Goal: Task Accomplishment & Management: Manage account settings

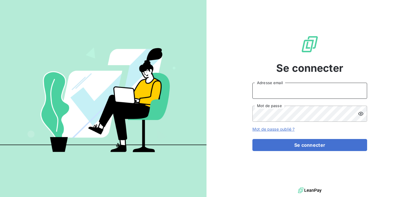
type input "[PERSON_NAME][EMAIL_ADDRESS][DOMAIN_NAME]"
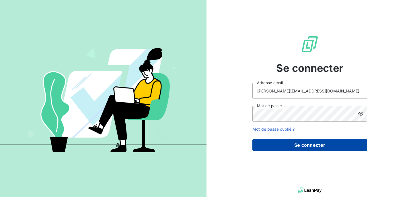
click at [303, 147] on button "Se connecter" at bounding box center [309, 145] width 115 height 12
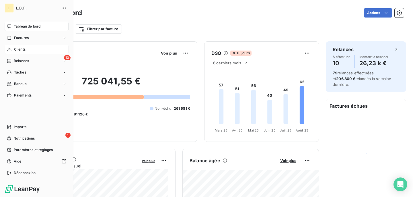
click at [26, 51] on div "Clients" at bounding box center [37, 49] width 64 height 9
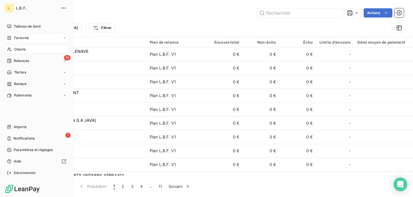
click at [9, 37] on icon at bounding box center [9, 38] width 5 height 5
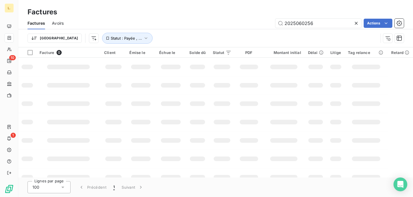
drag, startPoint x: 315, startPoint y: 25, endPoint x: 258, endPoint y: 25, distance: 56.8
click at [258, 25] on div "2025060256 Actions" at bounding box center [237, 23] width 333 height 9
type input "2025030178"
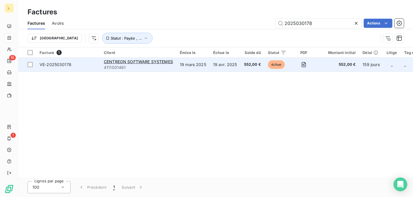
click at [176, 66] on td "CENTREON SOFTWARE SYSTEMES 4111001461" at bounding box center [138, 65] width 76 height 14
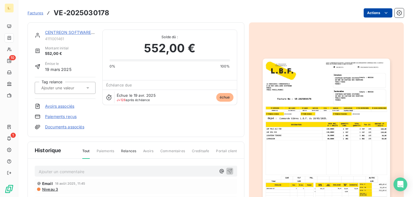
click at [378, 15] on html "L. 10 1 Factures VE-2025030178 Actions CENTREON SOFTWARE SYSTEMES 4111001461 Mo…" at bounding box center [206, 98] width 413 height 197
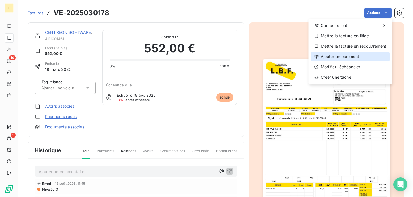
click at [339, 57] on div "Ajouter un paiement" at bounding box center [350, 56] width 79 height 9
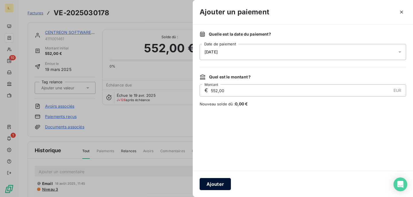
click at [212, 185] on button "Ajouter" at bounding box center [215, 184] width 31 height 12
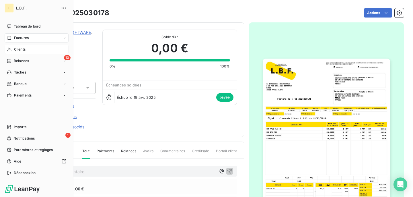
click at [28, 50] on div "Clients" at bounding box center [37, 49] width 64 height 9
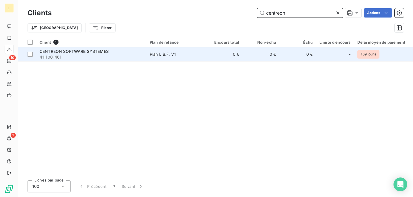
type input "centreon"
click at [182, 56] on span "Plan L.B.F. V1" at bounding box center [176, 54] width 53 height 6
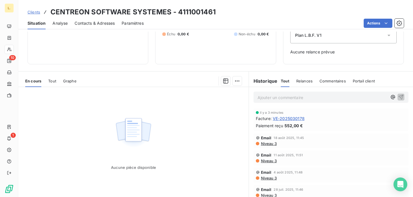
scroll to position [86, 0]
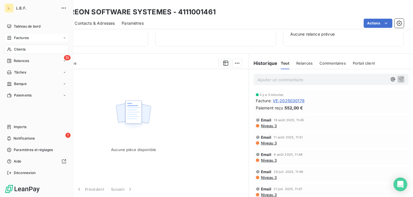
click at [34, 38] on div "Factures" at bounding box center [37, 37] width 64 height 9
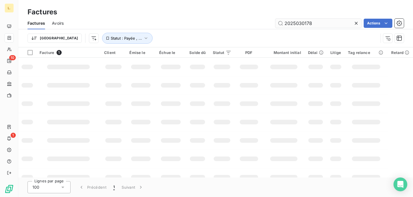
drag, startPoint x: 330, startPoint y: 21, endPoint x: 279, endPoint y: 23, distance: 50.2
click at [279, 23] on input "2025030178" at bounding box center [318, 23] width 86 height 9
type input "granger"
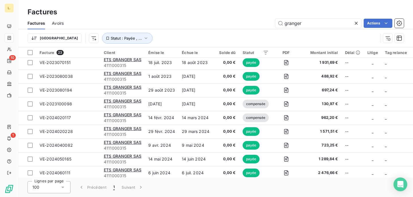
scroll to position [43, 0]
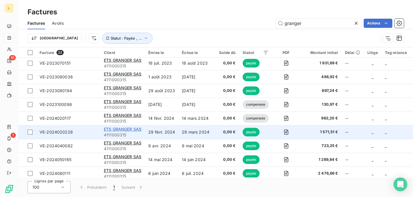
click at [122, 129] on span "ETS GRANGER SAS" at bounding box center [123, 128] width 38 height 5
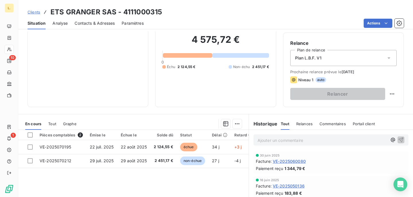
scroll to position [51, 0]
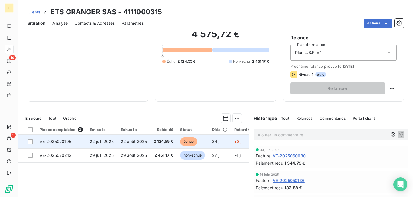
click at [162, 140] on span "2 124,55 €" at bounding box center [164, 142] width 20 height 6
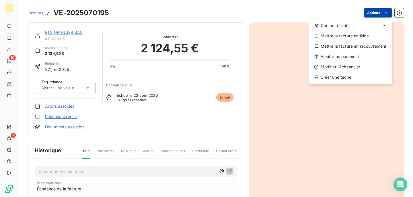
click at [378, 14] on html "L. 10 1 Factures VE-2025070195 Actions Contact client Mettre la facture en liti…" at bounding box center [206, 98] width 413 height 197
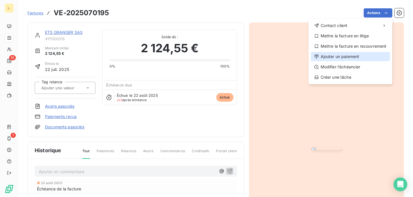
click at [337, 57] on div "Ajouter un paiement" at bounding box center [350, 56] width 79 height 9
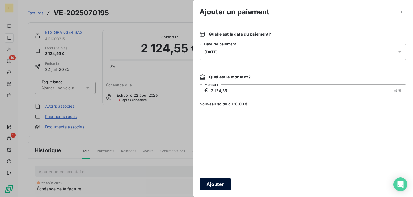
click at [218, 185] on button "Ajouter" at bounding box center [215, 184] width 31 height 12
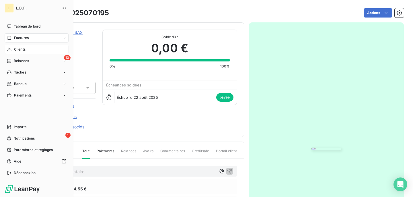
click at [18, 50] on span "Clients" at bounding box center [19, 49] width 11 height 5
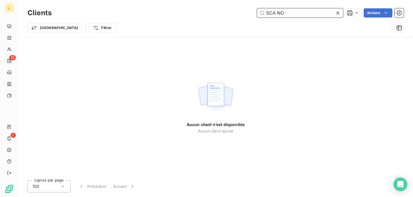
click at [277, 14] on input "SCA NO" at bounding box center [300, 12] width 86 height 9
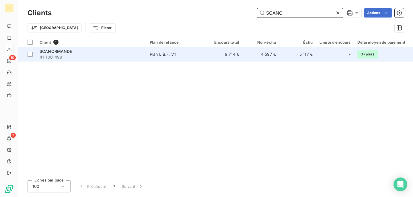
type input "SCANO"
click at [231, 58] on td "9 714 €" at bounding box center [224, 54] width 37 height 14
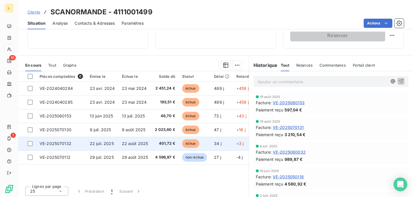
scroll to position [106, 0]
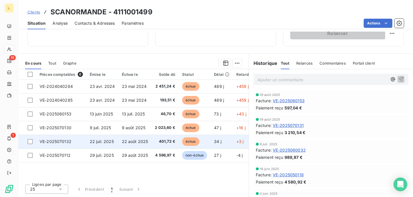
click at [208, 140] on td "échue" at bounding box center [195, 142] width 32 height 14
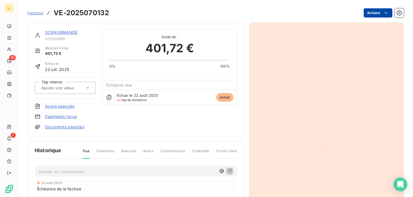
click at [380, 11] on html "L. 10 1 Factures VE-2025070132 Actions SCANORMANDE 4111001499 Montant initial 4…" at bounding box center [206, 98] width 413 height 197
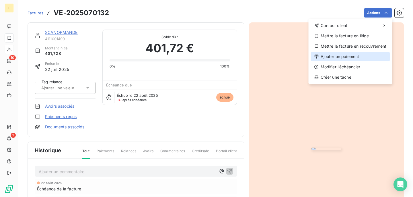
click at [355, 56] on div "Ajouter un paiement" at bounding box center [350, 56] width 79 height 9
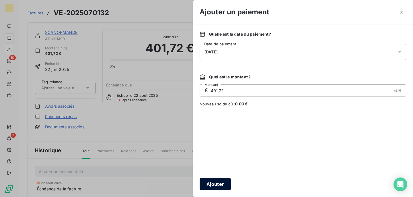
click at [205, 186] on button "Ajouter" at bounding box center [215, 184] width 31 height 12
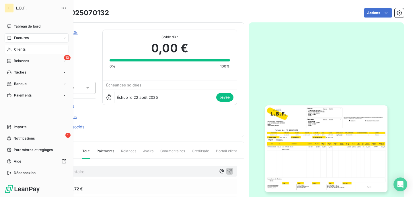
click at [22, 38] on span "Factures" at bounding box center [21, 37] width 15 height 5
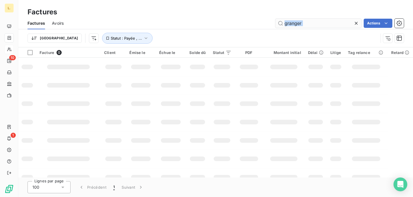
drag, startPoint x: 318, startPoint y: 30, endPoint x: 304, endPoint y: 27, distance: 13.7
click at [304, 27] on div "Factures Avoirs granger Actions Trier Statut : Payée , ..." at bounding box center [215, 32] width 395 height 30
drag, startPoint x: 304, startPoint y: 26, endPoint x: 283, endPoint y: 25, distance: 21.5
click at [283, 25] on input "granger" at bounding box center [318, 23] width 86 height 9
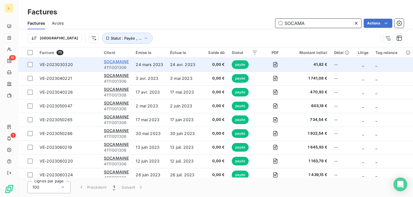
type input "SOCAMA"
click at [122, 62] on span "SOCAMAINE" at bounding box center [116, 61] width 25 height 5
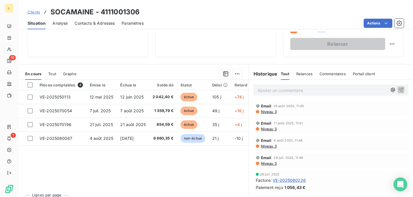
scroll to position [106, 0]
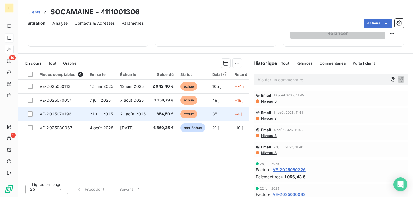
click at [149, 113] on td "854,59 €" at bounding box center [163, 114] width 28 height 14
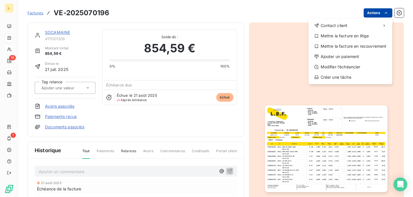
click at [378, 16] on html "L. 10 1 Factures VE-2025070196 Actions Contact client Mettre la facture en liti…" at bounding box center [206, 98] width 413 height 197
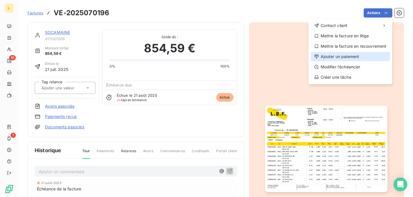
click at [328, 58] on div "Ajouter un paiement" at bounding box center [350, 56] width 79 height 9
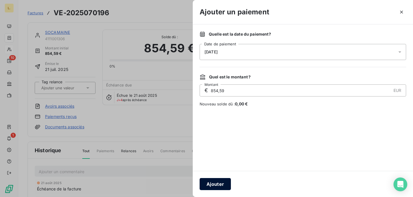
click at [219, 182] on button "Ajouter" at bounding box center [215, 184] width 31 height 12
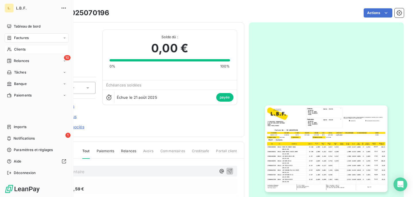
click at [32, 38] on div "Factures" at bounding box center [37, 37] width 64 height 9
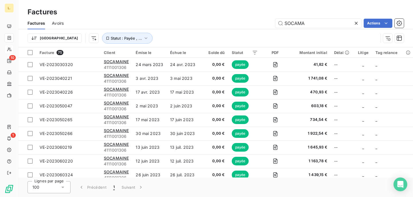
drag, startPoint x: 307, startPoint y: 24, endPoint x: 254, endPoint y: 23, distance: 52.8
click at [254, 23] on div "SOCAMA Actions" at bounding box center [237, 23] width 333 height 9
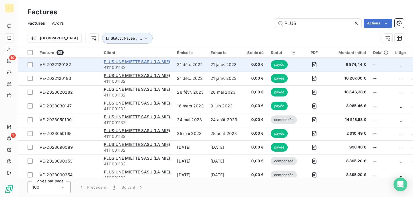
type input "PLUS"
click at [160, 62] on span "PLUS UNE MIETTE SASU (LA MIE)" at bounding box center [137, 61] width 66 height 5
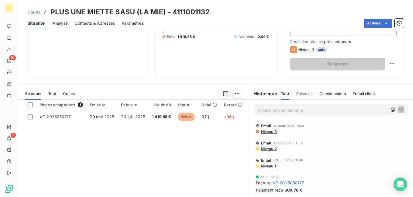
scroll to position [85, 0]
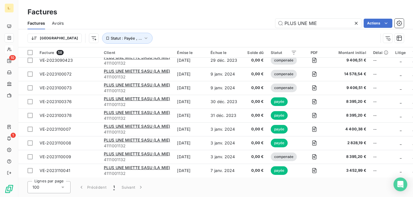
scroll to position [681, 0]
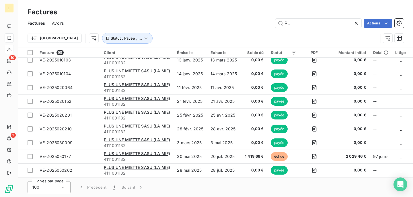
type input "P"
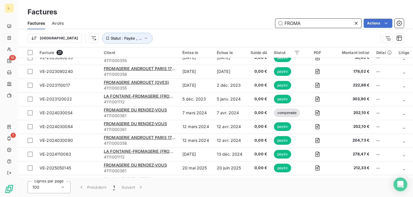
scroll to position [172, 0]
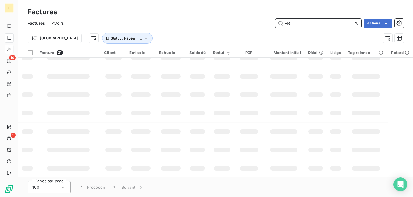
type input "F"
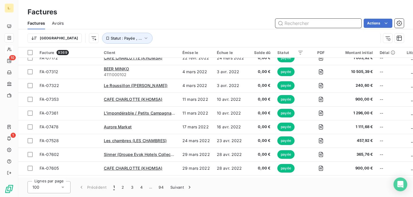
paste input "2025070077.0"
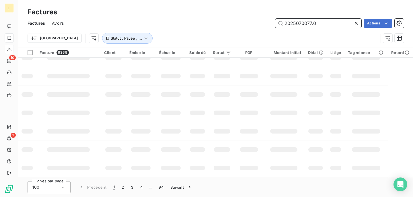
scroll to position [156, 0]
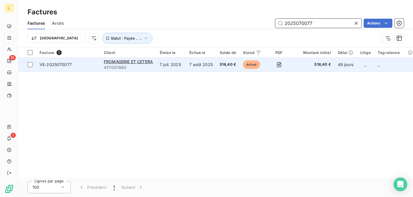
type input "2025070077"
click at [150, 69] on span "4111001960" at bounding box center [128, 68] width 49 height 6
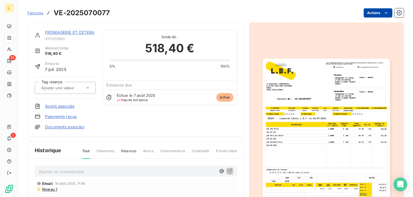
click at [380, 12] on html "L. 10 1 Factures VE-2025070077 Actions FROMAGERIE ET CETERA 4111001960 Montant …" at bounding box center [206, 98] width 413 height 197
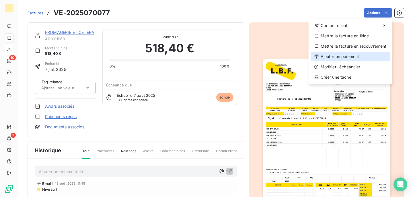
click at [347, 56] on div "Ajouter un paiement" at bounding box center [350, 56] width 79 height 9
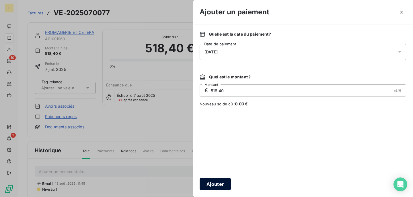
click at [215, 186] on button "Ajouter" at bounding box center [215, 184] width 31 height 12
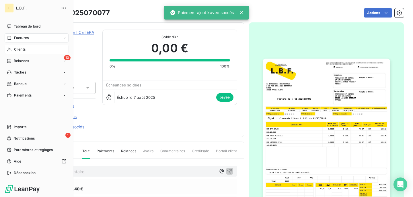
click at [26, 51] on div "Clients" at bounding box center [37, 49] width 64 height 9
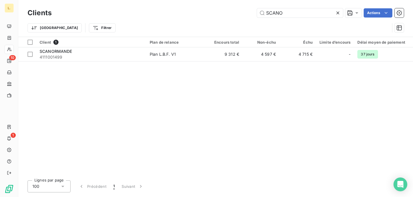
drag, startPoint x: 290, startPoint y: 13, endPoint x: 227, endPoint y: 12, distance: 62.5
click at [227, 13] on div "SCANO Actions" at bounding box center [231, 12] width 345 height 9
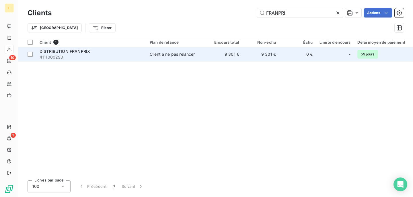
type input "FRANPRI"
click at [195, 54] on span "Client a ne pas relancer" at bounding box center [176, 54] width 53 height 6
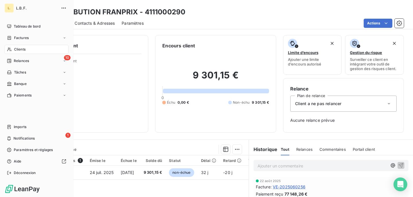
click at [22, 51] on span "Clients" at bounding box center [19, 49] width 11 height 5
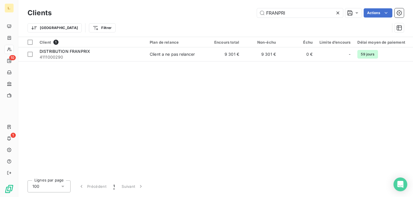
drag, startPoint x: 306, startPoint y: 12, endPoint x: 236, endPoint y: 12, distance: 69.7
click at [236, 12] on div "FRANPRI Actions" at bounding box center [231, 12] width 345 height 9
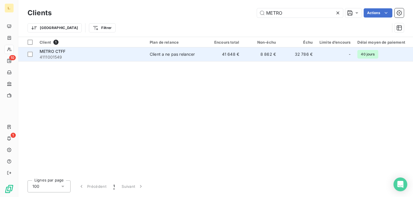
type input "METRO"
click at [215, 59] on td "41 648 €" at bounding box center [224, 54] width 37 height 14
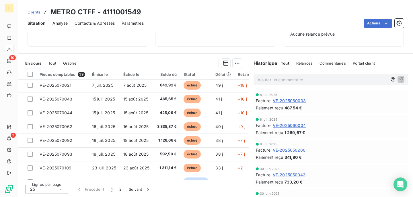
scroll to position [246, 0]
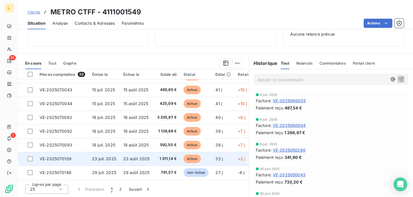
click at [157, 157] on span "1 311,14 €" at bounding box center [167, 159] width 20 height 6
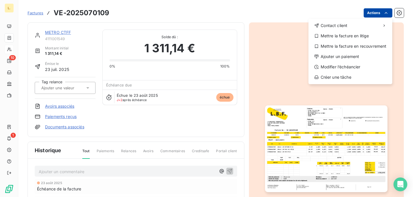
click at [379, 12] on html "L. 10 1 Factures VE-2025070109 Actions Contact client Mettre la facture en liti…" at bounding box center [206, 98] width 413 height 197
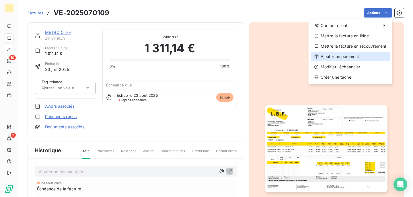
click at [351, 57] on div "Ajouter un paiement" at bounding box center [350, 56] width 79 height 9
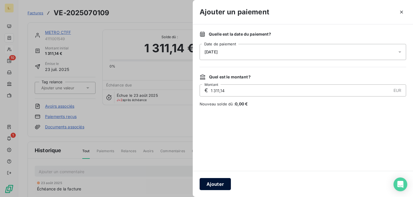
click at [218, 183] on button "Ajouter" at bounding box center [215, 184] width 31 height 12
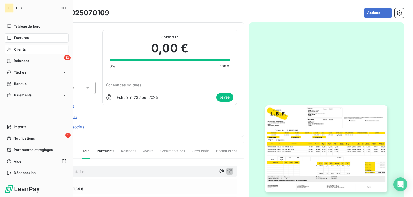
click at [20, 49] on span "Clients" at bounding box center [19, 49] width 11 height 5
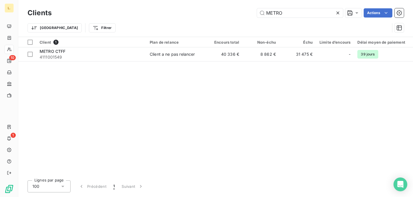
drag, startPoint x: 290, startPoint y: 16, endPoint x: 240, endPoint y: 15, distance: 49.9
click at [240, 15] on div "METRO Actions" at bounding box center [231, 12] width 345 height 9
drag, startPoint x: 287, startPoint y: 11, endPoint x: 252, endPoint y: 11, distance: 34.7
click at [252, 11] on div "METRO Actions" at bounding box center [231, 12] width 345 height 9
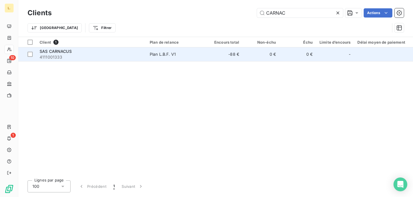
type input "CARNAC"
click at [201, 57] on span "Plan L.B.F. V1" at bounding box center [176, 54] width 53 height 6
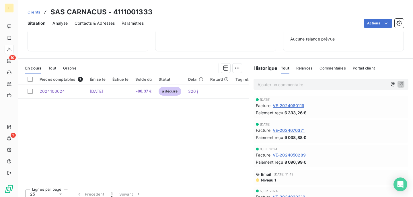
scroll to position [86, 0]
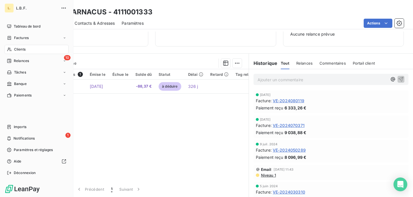
click at [22, 51] on span "Clients" at bounding box center [19, 49] width 11 height 5
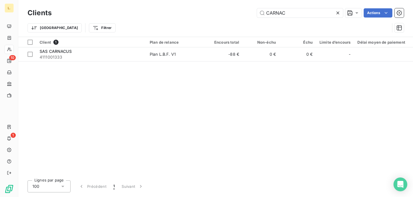
drag, startPoint x: 287, startPoint y: 14, endPoint x: 217, endPoint y: 14, distance: 70.0
click at [217, 14] on div "CARNAC Actions" at bounding box center [231, 12] width 345 height 9
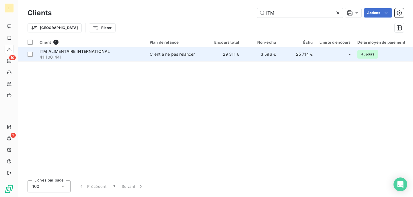
type input "ITM"
click at [127, 59] on span "4111001441" at bounding box center [91, 57] width 103 height 6
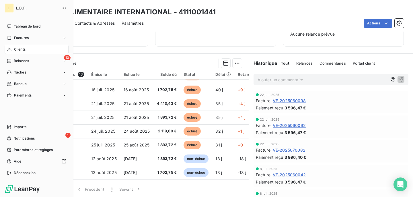
click at [22, 51] on span "Clients" at bounding box center [19, 49] width 11 height 5
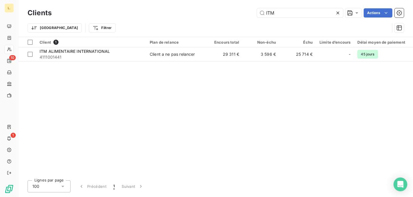
drag, startPoint x: 279, startPoint y: 15, endPoint x: 242, endPoint y: 15, distance: 36.7
click at [242, 15] on div "ITM Actions" at bounding box center [231, 12] width 345 height 9
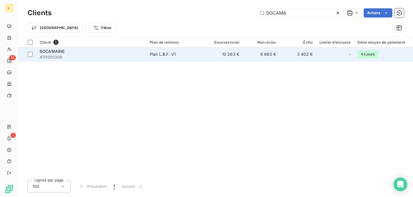
type input "SOCAMA"
click at [217, 54] on td "10 263 €" at bounding box center [224, 54] width 37 height 14
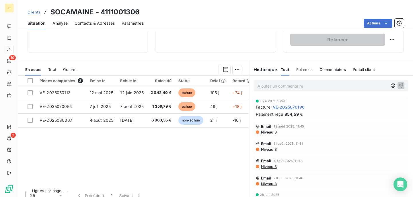
scroll to position [101, 0]
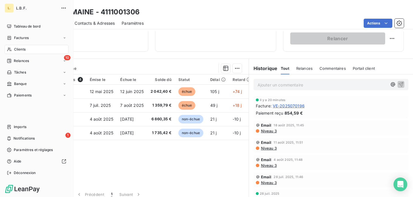
click at [18, 48] on span "Clients" at bounding box center [19, 49] width 11 height 5
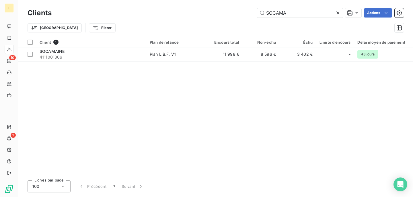
drag, startPoint x: 295, startPoint y: 15, endPoint x: 208, endPoint y: 11, distance: 86.7
click at [208, 11] on div "SOCAMA Actions" at bounding box center [231, 12] width 345 height 9
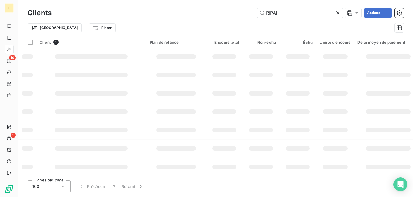
type input "RIPAIL"
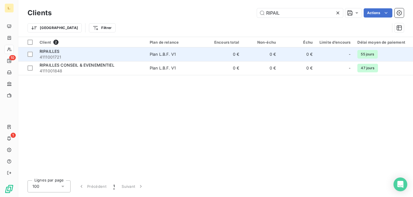
click at [184, 53] on span "Plan L.B.F. V1" at bounding box center [176, 54] width 53 height 6
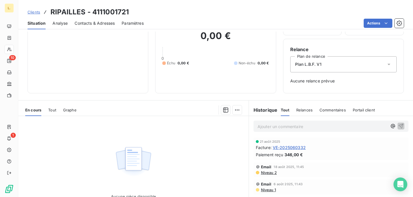
scroll to position [44, 0]
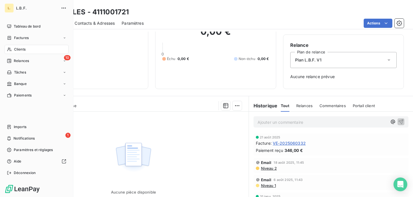
click at [19, 50] on span "Clients" at bounding box center [19, 49] width 11 height 5
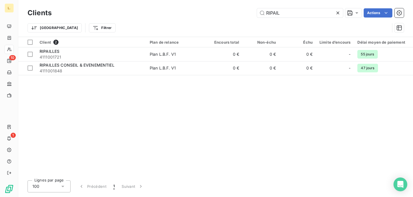
drag, startPoint x: 284, startPoint y: 15, endPoint x: 221, endPoint y: 14, distance: 63.4
click at [221, 14] on div "RIPAIL Actions" at bounding box center [231, 12] width 345 height 9
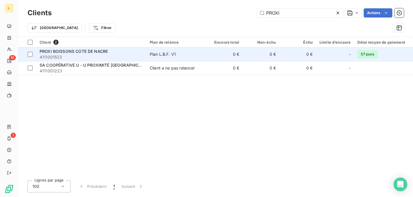
type input "PROXI"
click at [132, 54] on span "4111001523" at bounding box center [91, 57] width 103 height 6
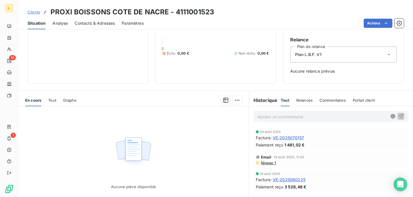
scroll to position [86, 0]
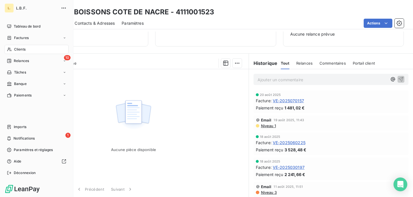
click at [22, 37] on span "Factures" at bounding box center [21, 37] width 15 height 5
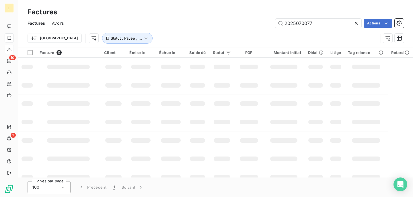
drag, startPoint x: 324, startPoint y: 24, endPoint x: 227, endPoint y: 23, distance: 97.0
click at [228, 23] on div "2025070077 Actions" at bounding box center [237, 23] width 333 height 9
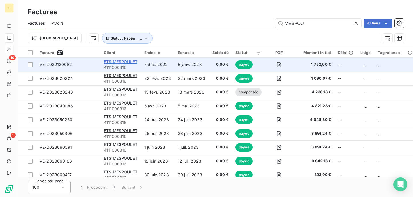
type input "MESPOU"
click at [129, 62] on span "ETS MESPOULET" at bounding box center [121, 61] width 34 height 5
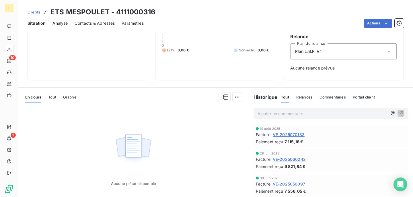
scroll to position [57, 0]
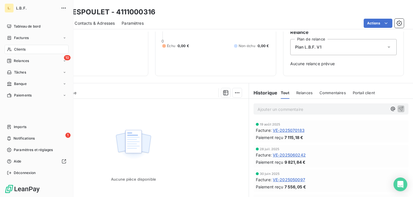
click at [22, 49] on span "Clients" at bounding box center [19, 49] width 11 height 5
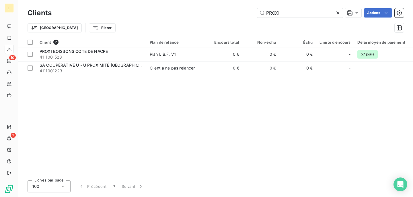
drag, startPoint x: 284, startPoint y: 13, endPoint x: 212, endPoint y: 13, distance: 71.7
click at [212, 13] on div "PROXI Actions" at bounding box center [231, 12] width 345 height 9
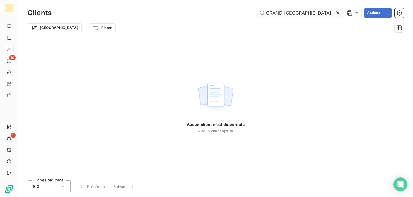
click at [283, 15] on input "GRAND [GEOGRAPHIC_DATA]" at bounding box center [300, 12] width 86 height 9
drag, startPoint x: 299, startPoint y: 13, endPoint x: 239, endPoint y: 13, distance: 60.2
click at [239, 13] on div "GRANDPARIS Actions" at bounding box center [231, 12] width 345 height 9
click at [277, 12] on input "MES POULET" at bounding box center [300, 12] width 86 height 9
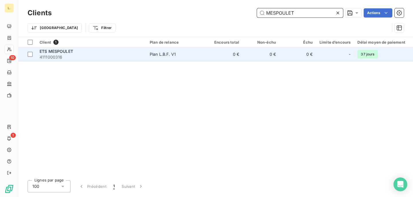
type input "MESPOULET"
click at [173, 54] on div "Plan L.B.F. V1" at bounding box center [163, 54] width 26 height 6
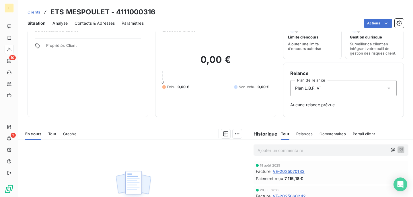
scroll to position [10, 0]
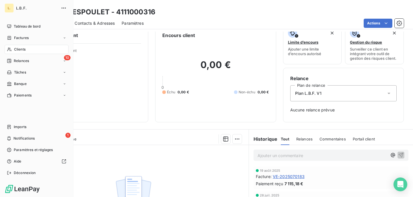
click at [22, 50] on span "Clients" at bounding box center [19, 49] width 11 height 5
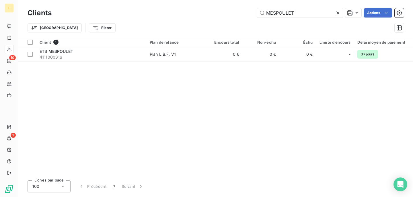
drag, startPoint x: 311, startPoint y: 15, endPoint x: 194, endPoint y: 14, distance: 116.8
click at [194, 14] on div "MESPOULET Actions" at bounding box center [231, 12] width 345 height 9
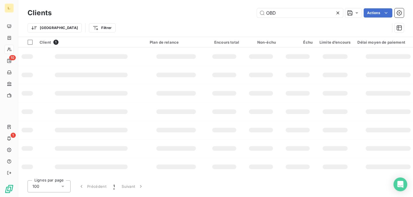
type input "OBD"
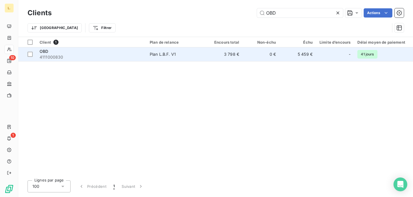
click at [209, 52] on td "3 798 €" at bounding box center [224, 54] width 37 height 14
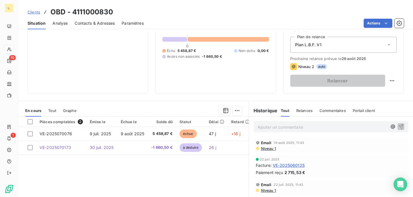
scroll to position [59, 0]
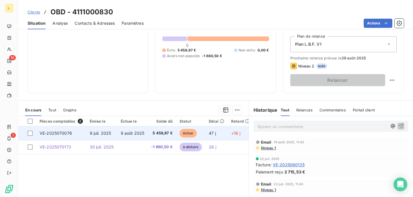
click at [140, 134] on span "9 août 2025" at bounding box center [133, 133] width 24 height 5
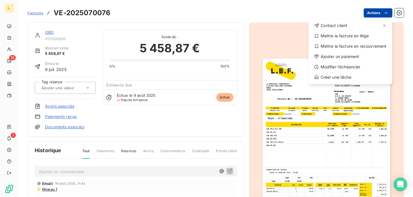
click at [374, 11] on html "L. 10 1 Factures VE-2025070076 Actions Contact client Mettre la facture en liti…" at bounding box center [206, 98] width 413 height 197
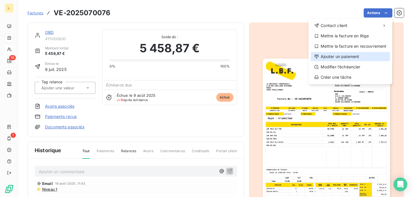
click at [337, 57] on div "Ajouter un paiement" at bounding box center [350, 56] width 79 height 9
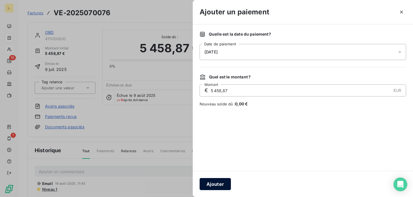
click at [211, 185] on button "Ajouter" at bounding box center [215, 184] width 31 height 12
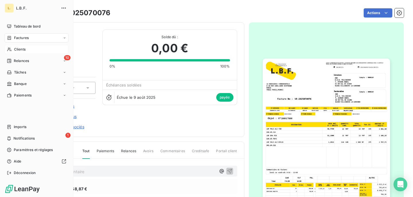
click at [24, 37] on span "Factures" at bounding box center [21, 37] width 15 height 5
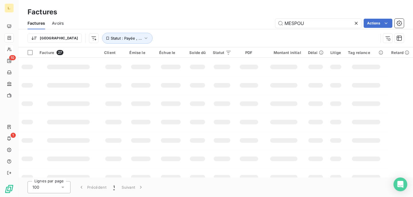
drag, startPoint x: 309, startPoint y: 24, endPoint x: 247, endPoint y: 24, distance: 62.0
click at [247, 24] on div "MESPOU Actions" at bounding box center [237, 23] width 333 height 9
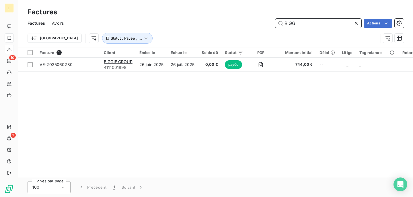
drag, startPoint x: 299, startPoint y: 23, endPoint x: 270, endPoint y: 21, distance: 28.4
click at [272, 21] on div "BIGGI Actions" at bounding box center [237, 23] width 333 height 9
paste input "2025070045"
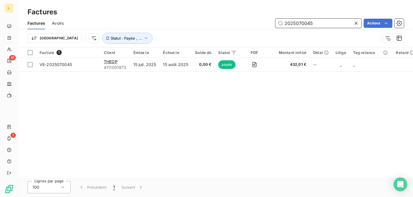
drag, startPoint x: 324, startPoint y: 22, endPoint x: 258, endPoint y: 23, distance: 65.7
click at [258, 23] on div "2025070045 Actions" at bounding box center [237, 23] width 333 height 9
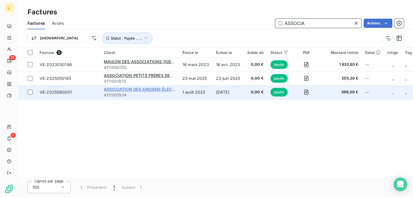
type input "ASSOCIA"
click at [156, 89] on span "ASSOCIATION DES ANCIENS ÉLEVES DE L'ALMA" at bounding box center [152, 89] width 96 height 5
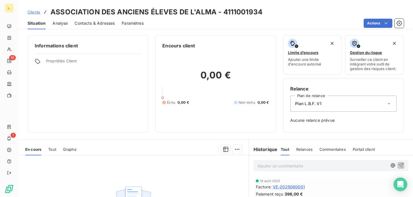
scroll to position [32, 0]
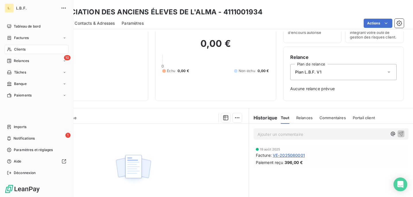
click at [20, 48] on span "Clients" at bounding box center [19, 49] width 11 height 5
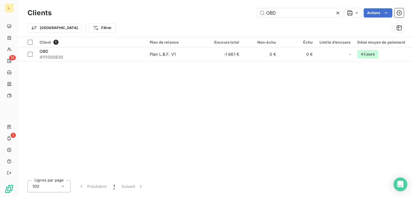
drag, startPoint x: 280, startPoint y: 12, endPoint x: 228, endPoint y: 12, distance: 52.2
click at [228, 12] on div "OBD Actions" at bounding box center [231, 12] width 345 height 9
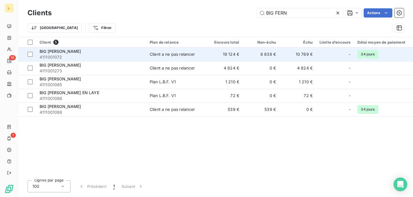
type input "BIG FERN"
click at [138, 52] on div "BIG [PERSON_NAME]" at bounding box center [91, 51] width 103 height 6
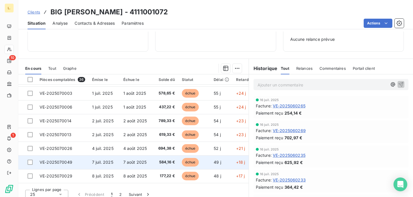
scroll to position [52, 0]
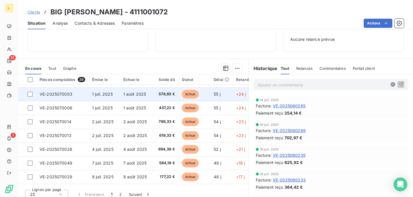
click at [149, 96] on td "1 août 2025" at bounding box center [136, 94] width 33 height 14
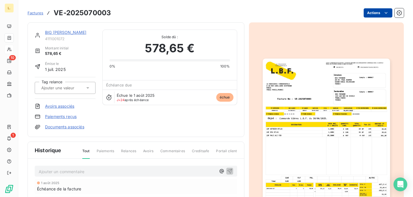
click at [380, 11] on html "L. 10 1 Factures VE-2025070003 Actions BIG [PERSON_NAME] 4111001072 Montant ini…" at bounding box center [206, 98] width 413 height 197
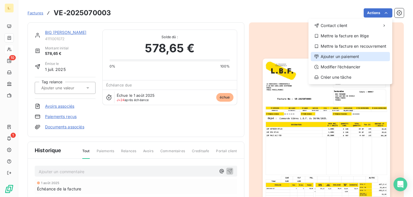
click at [349, 56] on div "Ajouter un paiement" at bounding box center [350, 56] width 79 height 9
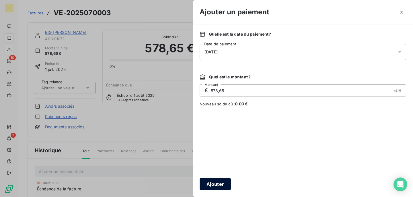
click at [216, 186] on button "Ajouter" at bounding box center [215, 184] width 31 height 12
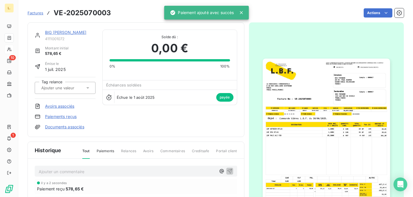
click at [69, 30] on div "BIG [PERSON_NAME]" at bounding box center [70, 33] width 50 height 6
click at [69, 32] on link "BIG [PERSON_NAME]" at bounding box center [66, 32] width 42 height 5
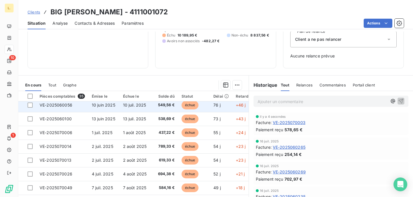
scroll to position [31, 0]
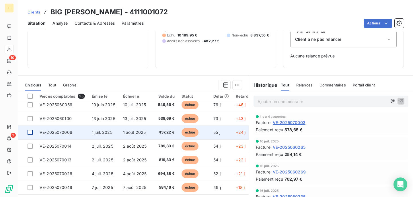
click at [30, 132] on div at bounding box center [30, 132] width 5 height 5
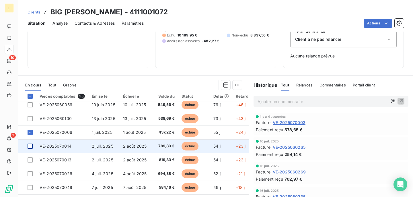
click at [31, 145] on div at bounding box center [30, 145] width 5 height 5
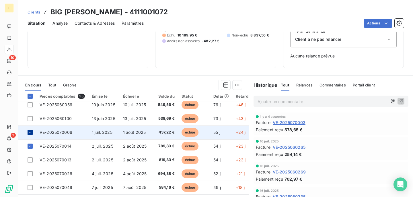
click at [30, 132] on icon at bounding box center [29, 132] width 3 height 3
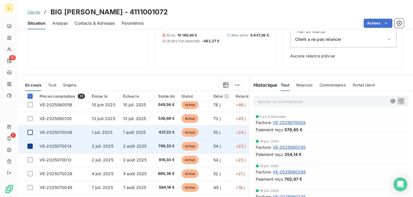
click at [30, 146] on icon at bounding box center [30, 145] width 2 height 1
click at [104, 133] on span "1 juil. 2025" at bounding box center [102, 132] width 21 height 5
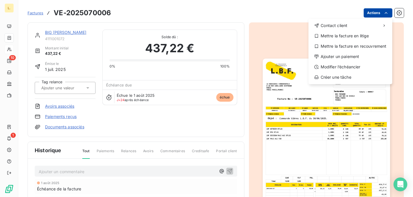
click at [377, 10] on html "L. 10 1 Factures VE-2025070006 Actions Contact client Mettre la facture en liti…" at bounding box center [206, 98] width 413 height 197
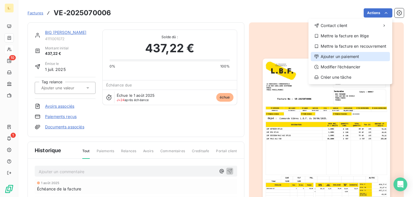
click at [343, 56] on div "Ajouter un paiement" at bounding box center [350, 56] width 79 height 9
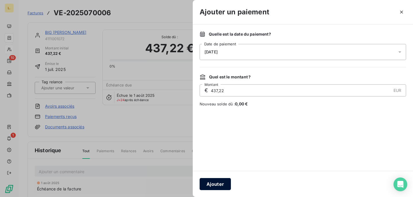
click at [213, 181] on button "Ajouter" at bounding box center [215, 184] width 31 height 12
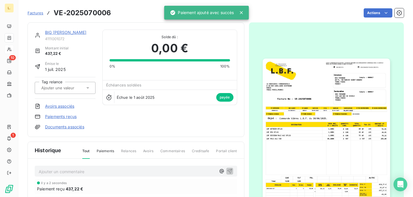
click at [66, 32] on link "BIG [PERSON_NAME]" at bounding box center [66, 32] width 42 height 5
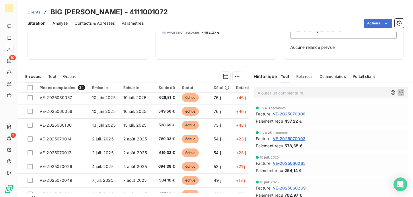
scroll to position [15, 0]
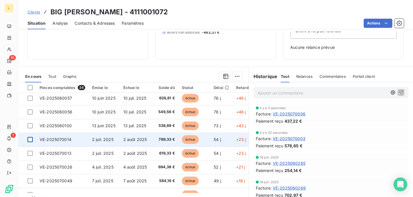
click at [29, 139] on div at bounding box center [30, 139] width 5 height 5
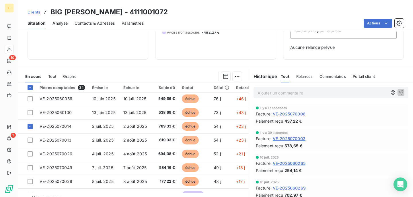
scroll to position [29, 0]
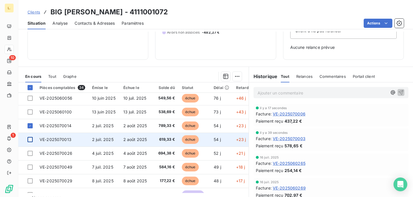
click at [29, 138] on div at bounding box center [30, 139] width 5 height 5
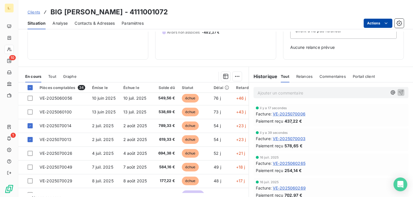
click at [369, 27] on html "L. 10 1 Clients BIG [PERSON_NAME] - 4111001072 Situation Analyse Contacts & Adr…" at bounding box center [206, 98] width 413 height 197
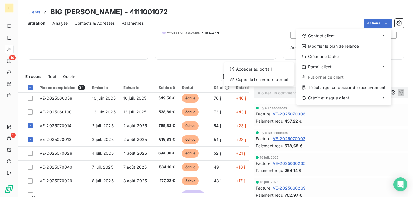
click at [31, 138] on html "L. 10 1 Clients BIG [PERSON_NAME] - 4111001072 Situation Analyse Contacts & Adr…" at bounding box center [206, 98] width 413 height 197
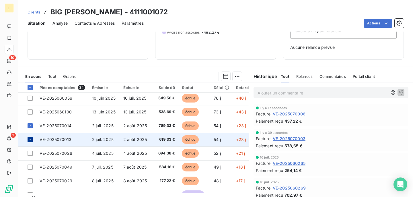
click at [31, 141] on icon at bounding box center [29, 139] width 3 height 3
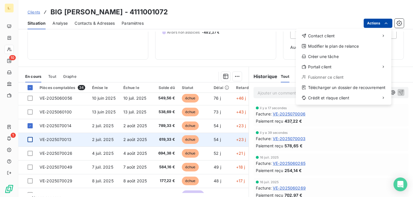
click at [377, 22] on html "L. 10 1 Clients BIG [PERSON_NAME] - 4111001072 Situation Analyse Contacts & Adr…" at bounding box center [206, 98] width 413 height 197
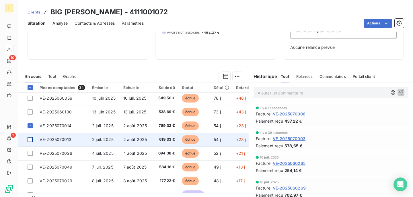
click at [31, 126] on html "L. 10 1 Clients BIG [PERSON_NAME] - 4111001072 Situation Analyse Contacts & Adr…" at bounding box center [206, 98] width 413 height 197
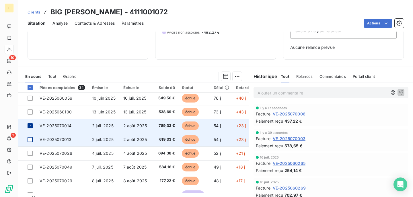
click at [30, 126] on icon at bounding box center [29, 125] width 3 height 3
click at [97, 127] on span "2 juil. 2025" at bounding box center [103, 125] width 22 height 5
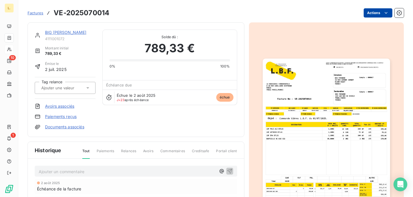
click at [380, 12] on html "L. 10 1 Factures VE-2025070014 Actions BIG [PERSON_NAME] 4111001072 Montant ini…" at bounding box center [206, 98] width 413 height 197
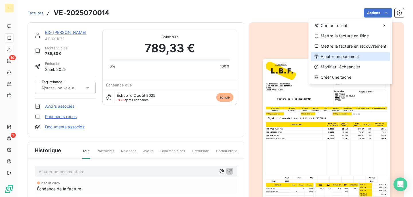
click at [338, 56] on div "Ajouter un paiement" at bounding box center [350, 56] width 79 height 9
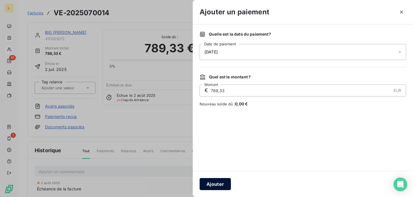
click at [217, 184] on button "Ajouter" at bounding box center [215, 184] width 31 height 12
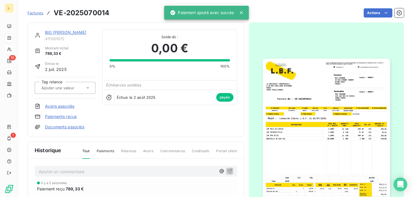
click at [68, 33] on link "BIG [PERSON_NAME]" at bounding box center [66, 32] width 42 height 5
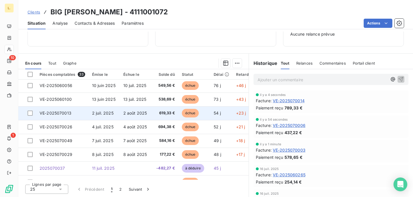
scroll to position [29, 0]
click at [84, 115] on td "VE-2025070013" at bounding box center [62, 113] width 52 height 14
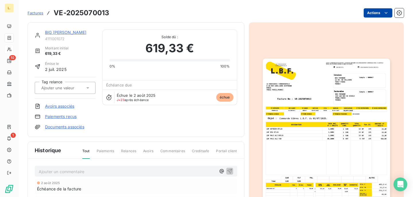
click at [379, 14] on html "L. 10 1 Factures VE-2025070013 Actions BIG [PERSON_NAME] 4111001072 Montant ini…" at bounding box center [206, 98] width 413 height 197
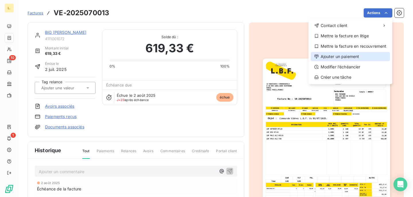
click at [337, 57] on div "Ajouter un paiement" at bounding box center [350, 56] width 79 height 9
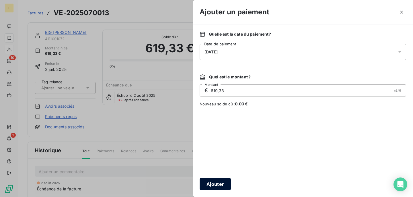
click at [213, 182] on button "Ajouter" at bounding box center [215, 184] width 31 height 12
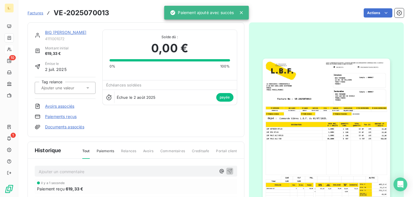
click at [63, 32] on link "BIG [PERSON_NAME]" at bounding box center [66, 32] width 42 height 5
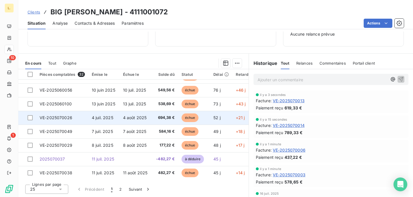
scroll to position [22, 0]
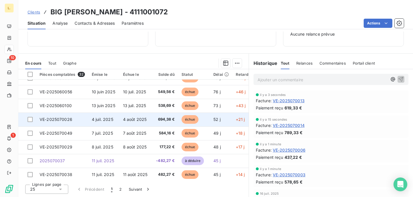
click at [101, 119] on span "4 juil. 2025" at bounding box center [103, 119] width 22 height 5
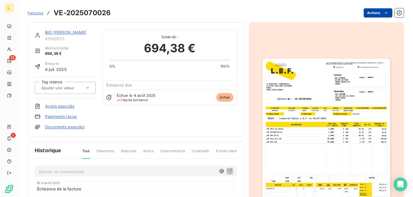
click at [376, 11] on html "L. 10 1 Factures VE-2025070026 Actions BIG [PERSON_NAME] 4111001072 Montant ini…" at bounding box center [206, 98] width 413 height 197
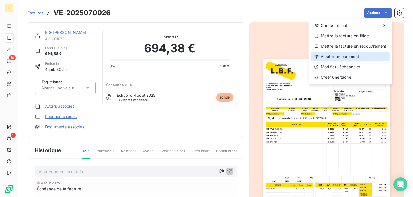
click at [338, 58] on div "Ajouter un paiement" at bounding box center [350, 56] width 79 height 9
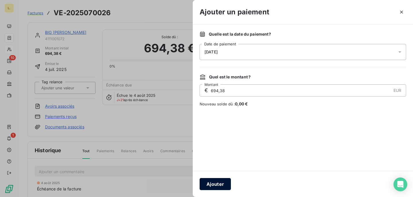
click at [213, 182] on button "Ajouter" at bounding box center [215, 184] width 31 height 12
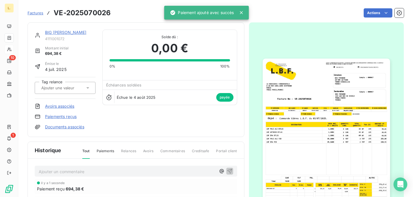
click at [66, 34] on link "BIG [PERSON_NAME]" at bounding box center [66, 32] width 42 height 5
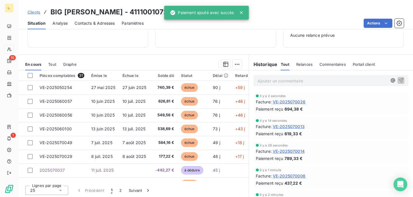
scroll to position [86, 0]
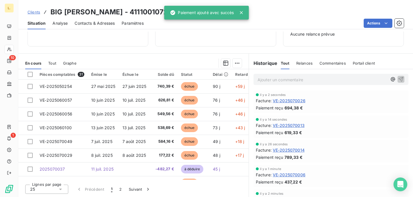
click at [85, 143] on td "VE-2025070049" at bounding box center [62, 142] width 52 height 14
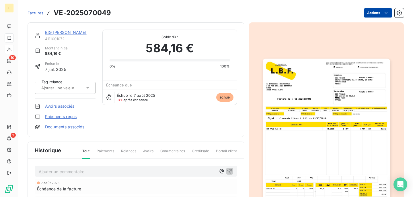
click at [374, 14] on html "L. 10 1 Factures VE-2025070049 Actions BIG [PERSON_NAME] 4111001072 Montant ini…" at bounding box center [206, 98] width 413 height 197
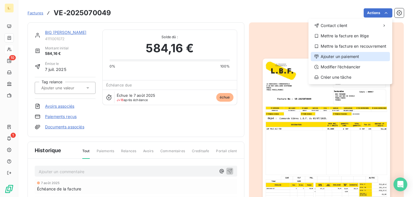
click at [324, 57] on div "Ajouter un paiement" at bounding box center [350, 56] width 79 height 9
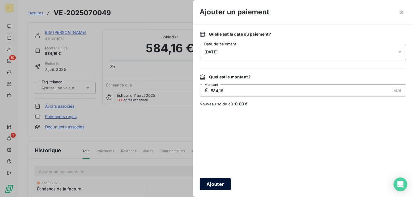
click at [212, 185] on button "Ajouter" at bounding box center [215, 184] width 31 height 12
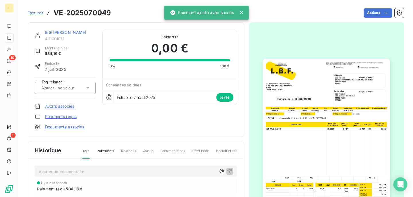
click at [68, 32] on link "BIG [PERSON_NAME]" at bounding box center [66, 32] width 42 height 5
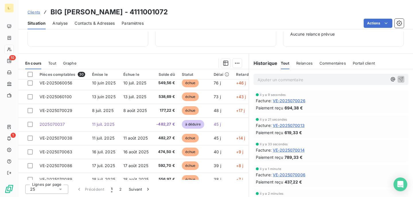
scroll to position [30, 0]
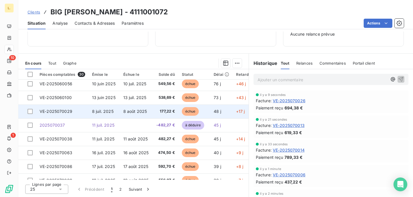
click at [104, 112] on span "8 juil. 2025" at bounding box center [103, 111] width 22 height 5
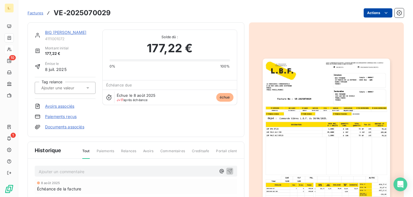
click at [377, 13] on html "L. 10 1 Factures VE-2025070029 Actions BIG [PERSON_NAME] 4111001072 Montant ini…" at bounding box center [206, 98] width 413 height 197
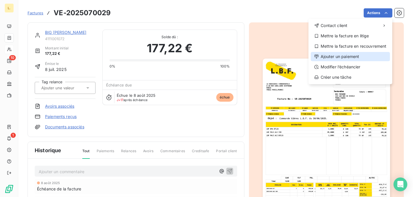
click at [341, 57] on div "Ajouter un paiement" at bounding box center [350, 56] width 79 height 9
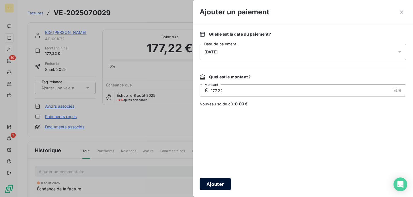
click at [216, 180] on button "Ajouter" at bounding box center [215, 184] width 31 height 12
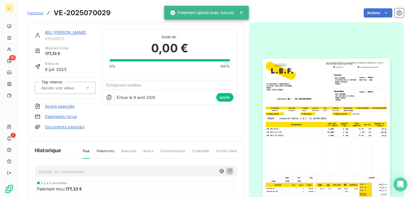
click at [65, 34] on link "BIG [PERSON_NAME]" at bounding box center [66, 32] width 42 height 5
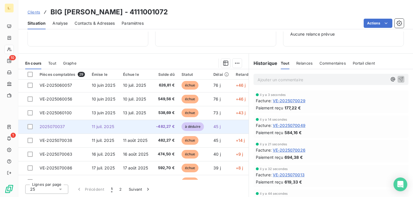
scroll to position [16, 0]
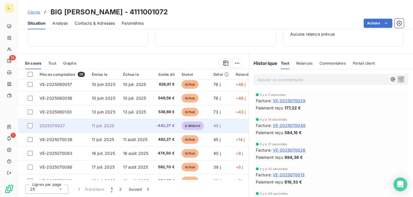
click at [110, 141] on span "11 juil. 2025" at bounding box center [103, 139] width 22 height 5
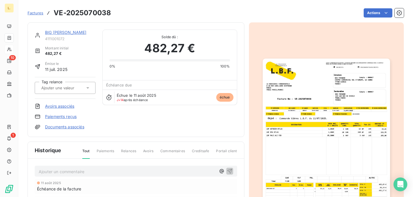
click at [64, 107] on link "Avoirs associés" at bounding box center [59, 106] width 29 height 6
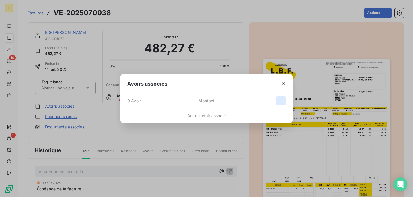
click at [282, 101] on icon "button" at bounding box center [281, 101] width 6 height 6
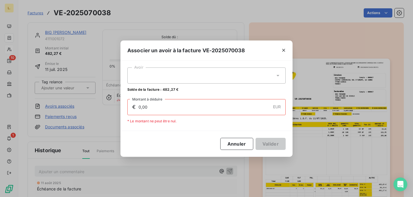
click at [205, 78] on div at bounding box center [206, 75] width 158 height 16
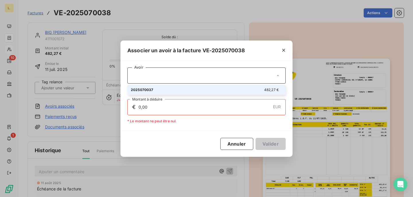
click at [201, 87] on div "2025070037 482,27 €" at bounding box center [206, 89] width 151 height 5
type input "482,27"
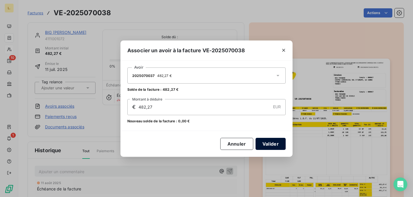
click at [272, 142] on button "Valider" at bounding box center [271, 144] width 30 height 12
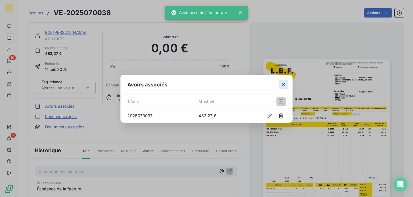
click at [285, 82] on icon "button" at bounding box center [284, 84] width 6 height 6
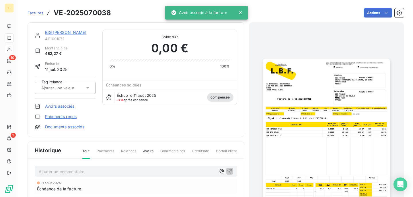
click at [63, 32] on link "BIG [PERSON_NAME]" at bounding box center [66, 32] width 42 height 5
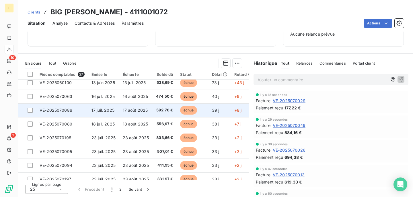
scroll to position [48, 0]
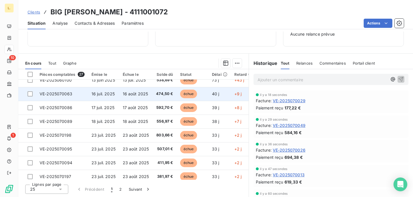
click at [115, 98] on td "16 juil. 2025" at bounding box center [103, 94] width 31 height 14
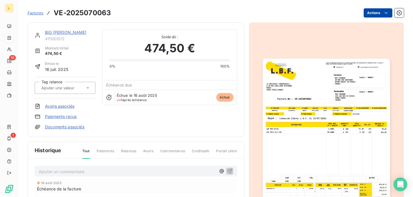
click at [381, 15] on html "L. 10 1 Factures VE-2025070063 Actions BIG [PERSON_NAME] 4111001072 Montant ini…" at bounding box center [206, 98] width 413 height 197
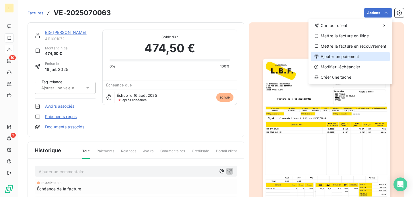
click at [334, 59] on div "Ajouter un paiement" at bounding box center [350, 56] width 79 height 9
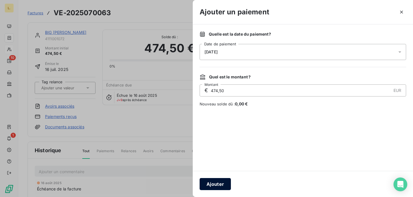
click at [210, 188] on button "Ajouter" at bounding box center [215, 184] width 31 height 12
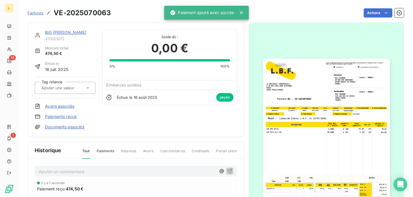
click at [67, 31] on link "BIG [PERSON_NAME]" at bounding box center [66, 32] width 42 height 5
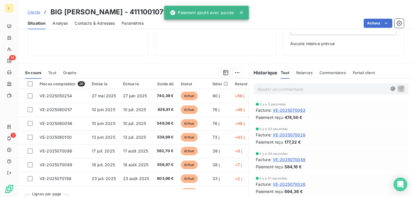
scroll to position [79, 0]
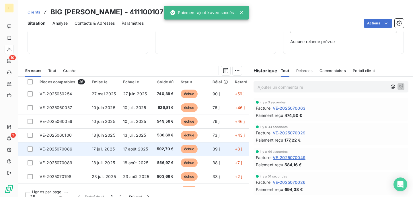
click at [92, 149] on span "17 juil. 2025" at bounding box center [103, 148] width 23 height 5
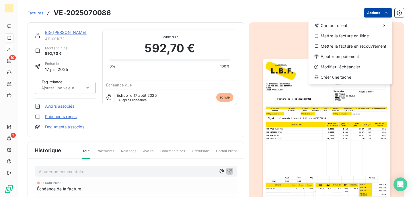
click at [383, 11] on html "L. 10 1 Factures VE-2025070086 Actions Contact client Mettre la facture en liti…" at bounding box center [206, 98] width 413 height 197
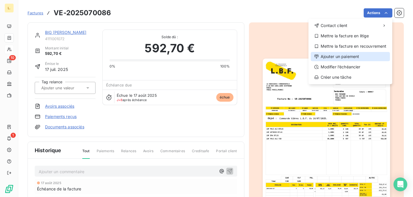
click at [324, 57] on div "Ajouter un paiement" at bounding box center [350, 56] width 79 height 9
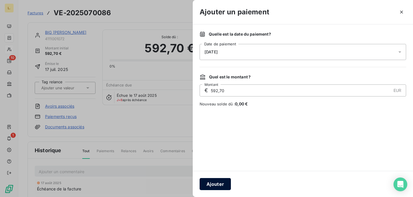
click at [226, 178] on button "Ajouter" at bounding box center [215, 184] width 31 height 12
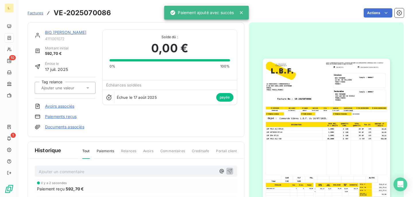
click at [51, 31] on link "BIG [PERSON_NAME]" at bounding box center [66, 32] width 42 height 5
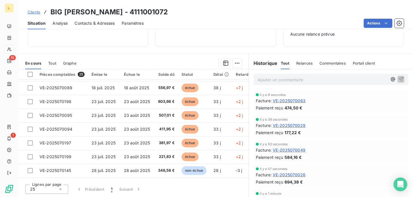
scroll to position [54, 0]
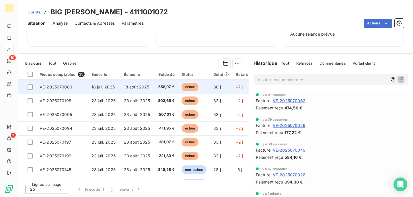
click at [115, 91] on td "18 juil. 2025" at bounding box center [104, 87] width 32 height 14
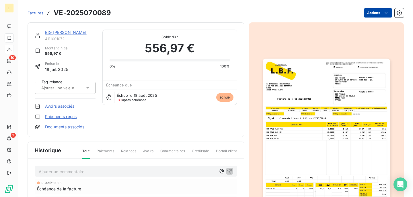
click at [380, 14] on html "L. 10 1 Factures VE-2025070089 Actions BIG [PERSON_NAME] 4111001072 Montant ini…" at bounding box center [206, 98] width 413 height 197
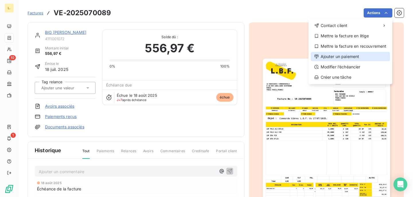
click at [344, 60] on div "Ajouter un paiement" at bounding box center [350, 56] width 79 height 9
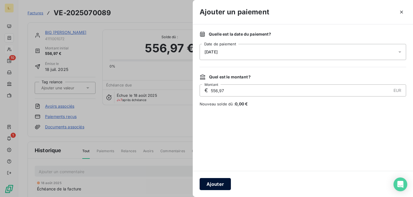
click at [214, 183] on button "Ajouter" at bounding box center [215, 184] width 31 height 12
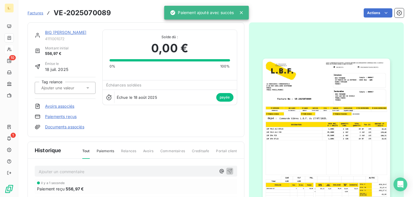
click at [65, 32] on link "BIG [PERSON_NAME]" at bounding box center [66, 32] width 42 height 5
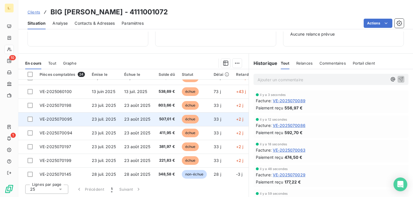
scroll to position [30, 0]
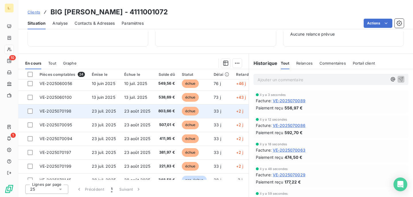
click at [118, 113] on td "23 juil. 2025" at bounding box center [104, 111] width 32 height 14
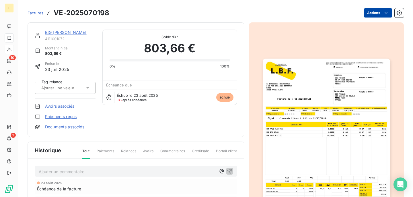
click at [378, 17] on html "L. 10 1 Factures VE-2025070198 Actions BIG [PERSON_NAME] 4111001072 Montant ini…" at bounding box center [206, 98] width 413 height 197
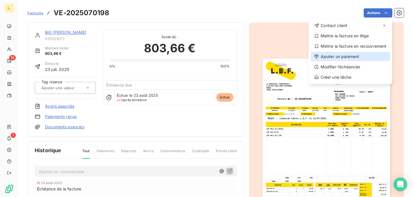
click at [335, 57] on div "Ajouter un paiement" at bounding box center [350, 56] width 79 height 9
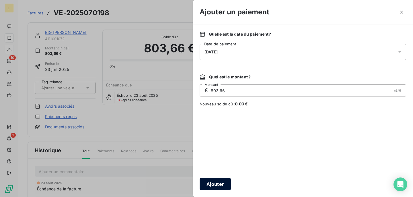
click at [217, 186] on button "Ajouter" at bounding box center [215, 184] width 31 height 12
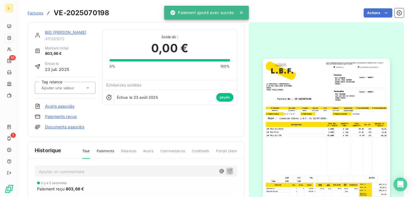
click at [69, 33] on link "BIG [PERSON_NAME]" at bounding box center [66, 32] width 42 height 5
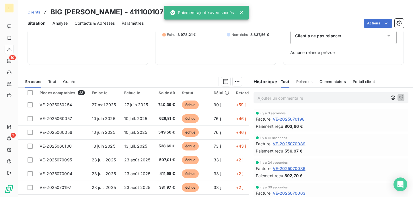
scroll to position [68, 0]
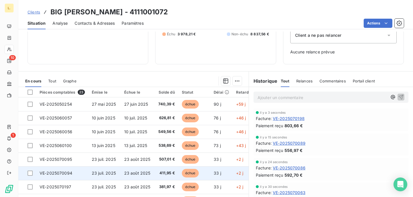
click at [100, 172] on span "23 juil. 2025" at bounding box center [104, 172] width 24 height 5
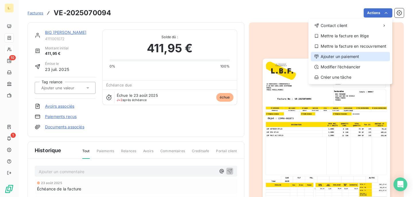
click at [342, 60] on div "Ajouter un paiement" at bounding box center [350, 56] width 79 height 9
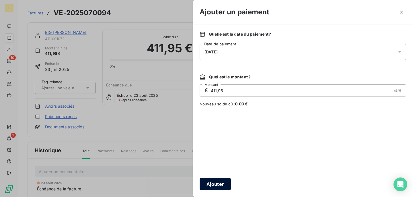
click at [209, 187] on button "Ajouter" at bounding box center [215, 184] width 31 height 12
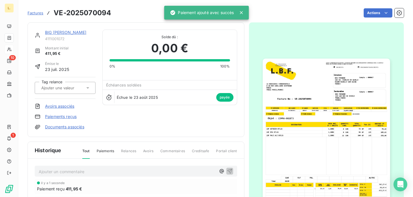
click at [70, 32] on link "BIG [PERSON_NAME]" at bounding box center [66, 32] width 42 height 5
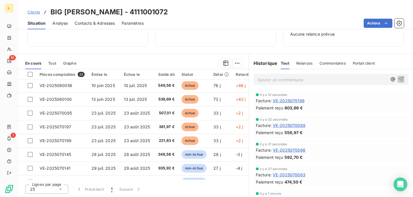
scroll to position [26, 0]
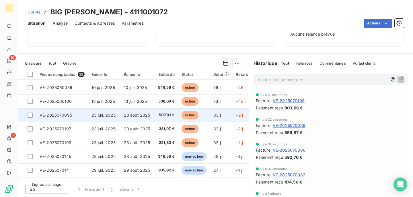
click at [109, 117] on span "23 juil. 2025" at bounding box center [104, 114] width 24 height 5
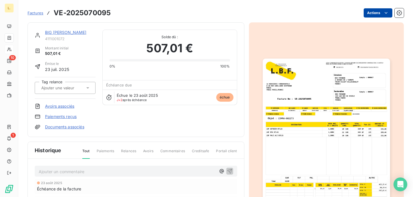
click at [379, 13] on html "L. 10 1 Factures VE-2025070095 Actions BIG [PERSON_NAME] 4111001072 Montant ini…" at bounding box center [206, 98] width 413 height 197
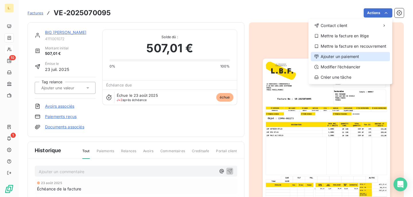
click at [342, 55] on div "Ajouter un paiement" at bounding box center [350, 56] width 79 height 9
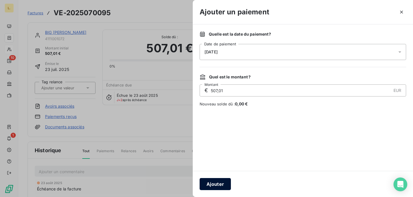
click at [210, 182] on button "Ajouter" at bounding box center [215, 184] width 31 height 12
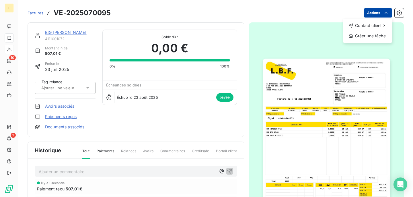
click at [384, 9] on html "L. 10 1 Factures VE-2025070095 Actions Contact client Créer une tâche BIG [PERS…" at bounding box center [206, 98] width 413 height 197
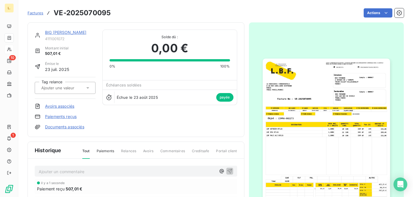
click at [374, 11] on html "L. 10 1 Factures VE-2025070095 Actions BIG [PERSON_NAME] 4111001072 Montant ini…" at bounding box center [206, 98] width 413 height 197
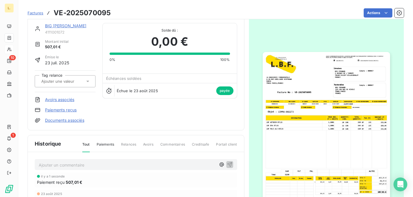
scroll to position [1, 0]
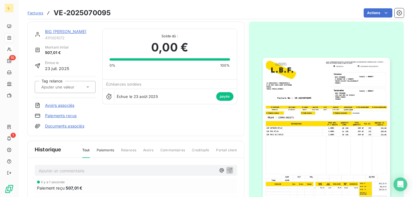
click at [64, 30] on link "BIG [PERSON_NAME]" at bounding box center [66, 31] width 42 height 5
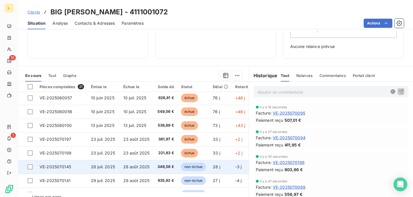
scroll to position [16, 0]
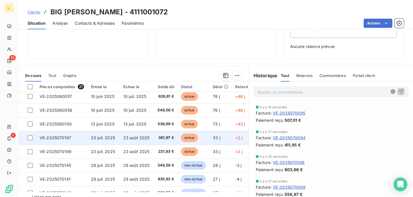
click at [115, 139] on td "23 juil. 2025" at bounding box center [103, 138] width 32 height 14
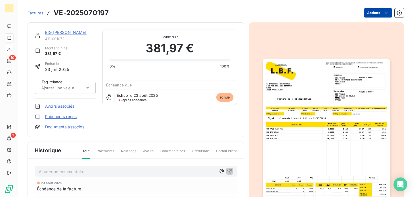
click at [379, 14] on html "L. 10 1 Factures VE-2025070197 Actions BIG [PERSON_NAME] 4111001072 Montant ini…" at bounding box center [206, 98] width 413 height 197
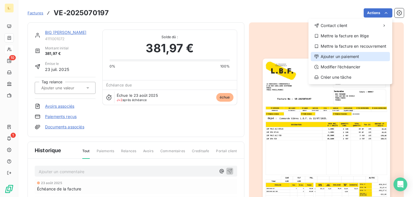
click at [341, 58] on div "Ajouter un paiement" at bounding box center [350, 56] width 79 height 9
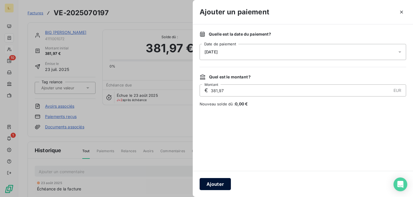
click at [217, 187] on button "Ajouter" at bounding box center [215, 184] width 31 height 12
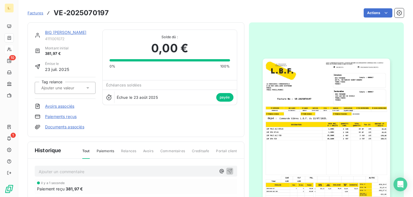
click at [57, 34] on link "BIG [PERSON_NAME]" at bounding box center [66, 32] width 42 height 5
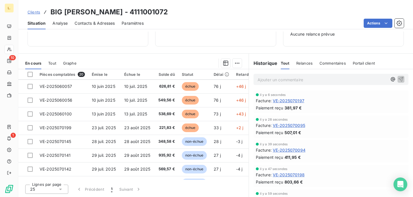
scroll to position [15, 0]
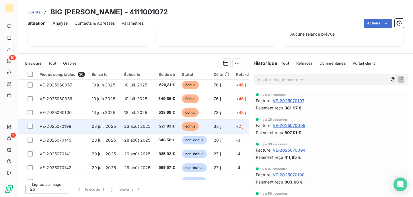
click at [109, 126] on span "23 juil. 2025" at bounding box center [104, 126] width 24 height 5
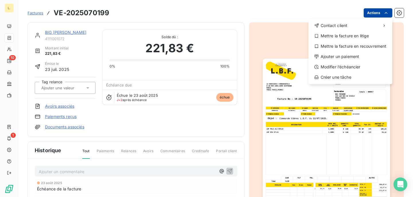
click at [375, 15] on html "L. 10 1 Factures VE-2025070199 Actions Contact client Mettre la facture en liti…" at bounding box center [206, 98] width 413 height 197
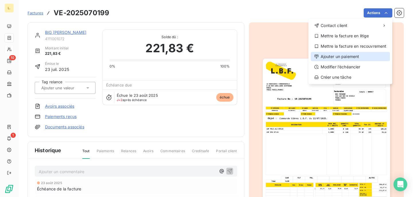
click at [347, 56] on div "Ajouter un paiement" at bounding box center [350, 56] width 79 height 9
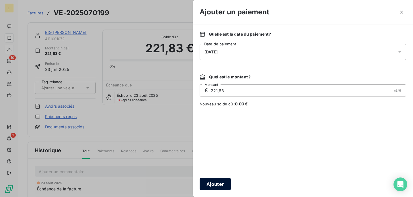
click at [219, 180] on button "Ajouter" at bounding box center [215, 184] width 31 height 12
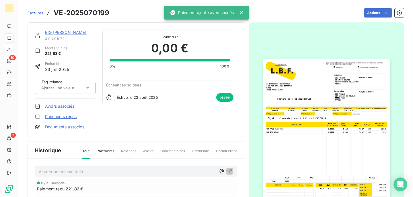
click at [68, 32] on link "BIG [PERSON_NAME]" at bounding box center [66, 32] width 42 height 5
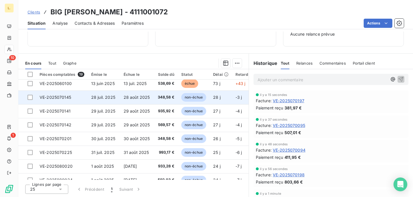
scroll to position [44, 0]
click at [114, 99] on span "28 juil. 2025" at bounding box center [103, 96] width 24 height 5
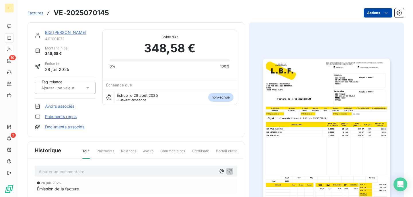
click at [376, 12] on html "L. 10 1 Factures VE-2025070145 Actions BIG [PERSON_NAME] 4111001072 Montant ini…" at bounding box center [206, 98] width 413 height 197
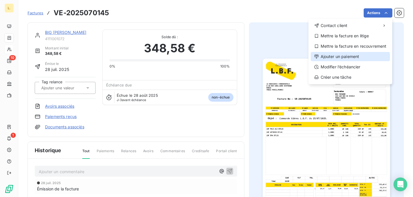
click at [333, 59] on div "Ajouter un paiement" at bounding box center [350, 56] width 79 height 9
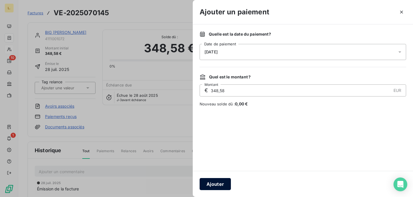
click at [222, 187] on button "Ajouter" at bounding box center [215, 184] width 31 height 12
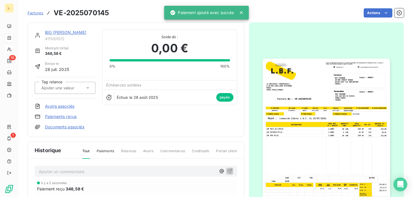
click at [66, 30] on link "BIG [PERSON_NAME]" at bounding box center [66, 32] width 42 height 5
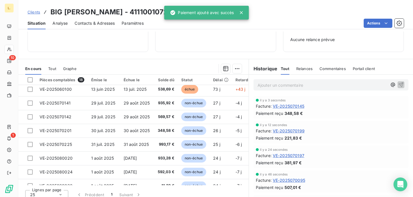
scroll to position [81, 0]
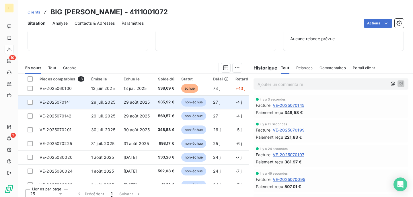
click at [110, 102] on span "29 juil. 2025" at bounding box center [103, 102] width 24 height 5
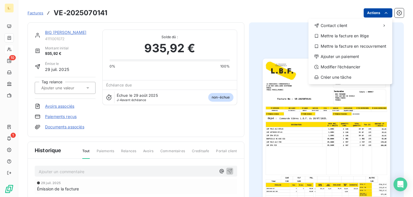
click at [372, 13] on html "L. 10 1 Factures VE-2025070141 Actions Contact client Mettre la facture en liti…" at bounding box center [206, 98] width 413 height 197
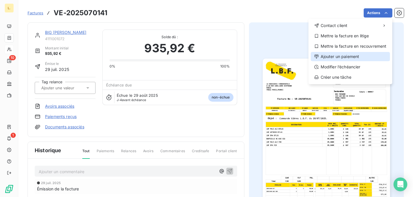
click at [342, 54] on div "Ajouter un paiement" at bounding box center [350, 56] width 79 height 9
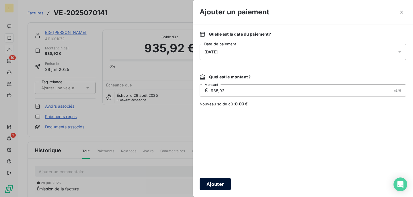
click at [212, 187] on button "Ajouter" at bounding box center [215, 184] width 31 height 12
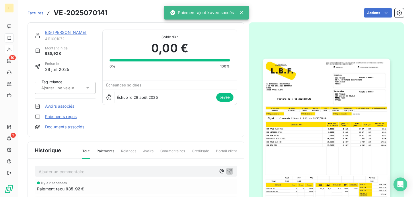
click at [62, 33] on link "BIG [PERSON_NAME]" at bounding box center [66, 32] width 42 height 5
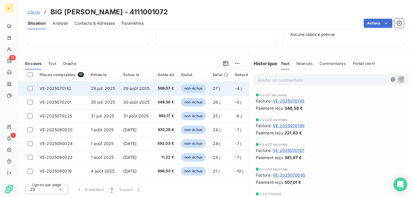
scroll to position [54, 0]
click at [103, 91] on td "29 juil. 2025" at bounding box center [103, 88] width 32 height 14
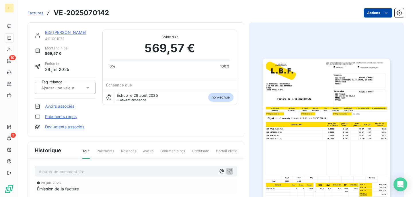
click at [370, 12] on html "L. 10 1 Factures VE-2025070142 Actions BIG [PERSON_NAME] 4111001072 Montant ini…" at bounding box center [206, 98] width 413 height 197
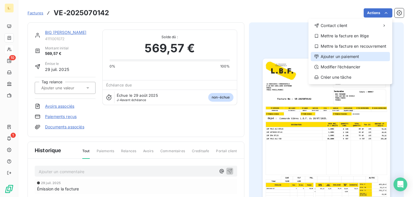
click at [351, 57] on div "Ajouter un paiement" at bounding box center [350, 56] width 79 height 9
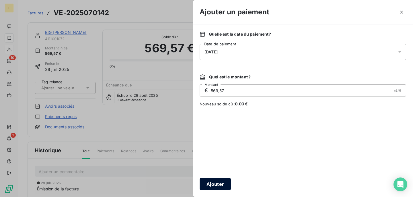
click at [215, 185] on button "Ajouter" at bounding box center [215, 184] width 31 height 12
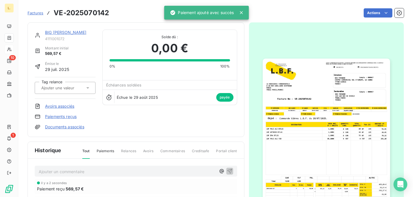
click at [63, 31] on link "BIG [PERSON_NAME]" at bounding box center [66, 32] width 42 height 5
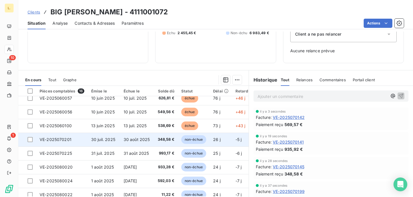
scroll to position [21, 0]
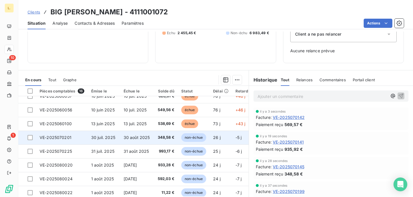
click at [97, 140] on td "30 juil. 2025" at bounding box center [104, 138] width 32 height 14
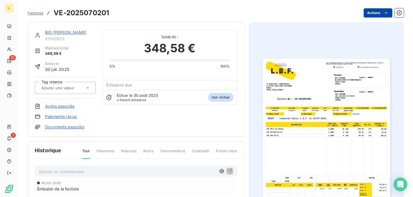
click at [381, 13] on html "L. 10 1 Factures VE-2025070201 Actions BIG [PERSON_NAME] 4111001072 Montant ini…" at bounding box center [206, 98] width 413 height 197
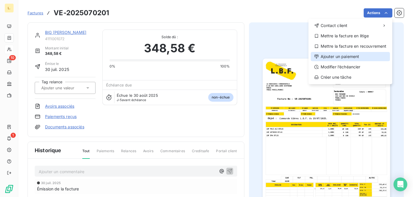
click at [342, 58] on div "Ajouter un paiement" at bounding box center [350, 56] width 79 height 9
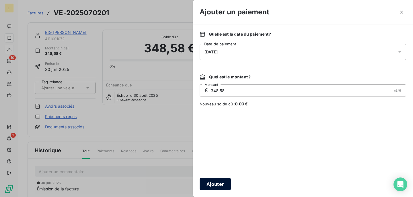
click at [215, 186] on button "Ajouter" at bounding box center [215, 184] width 31 height 12
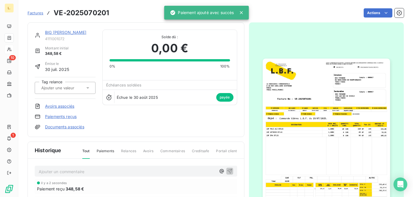
click at [61, 32] on link "BIG [PERSON_NAME]" at bounding box center [66, 32] width 42 height 5
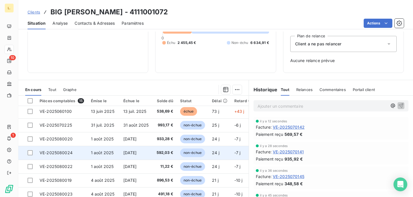
scroll to position [38, 0]
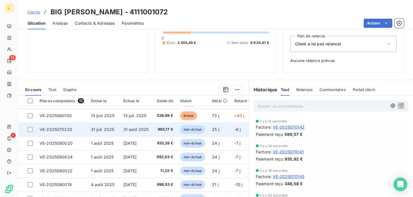
click at [121, 131] on td "31 août 2025" at bounding box center [136, 129] width 32 height 14
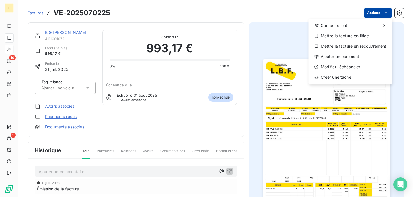
click at [378, 8] on html "L. 10 1 Factures VE-2025070225 Actions Contact client Mettre la facture en liti…" at bounding box center [206, 98] width 413 height 197
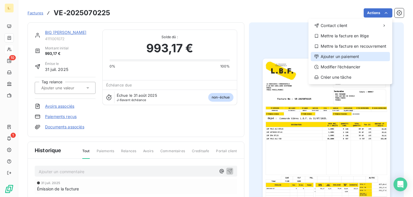
click at [343, 57] on div "Ajouter un paiement" at bounding box center [350, 56] width 79 height 9
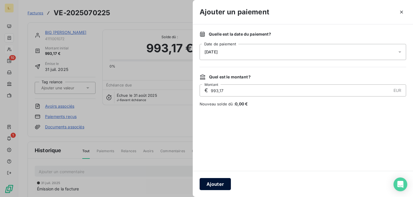
click at [214, 181] on button "Ajouter" at bounding box center [215, 184] width 31 height 12
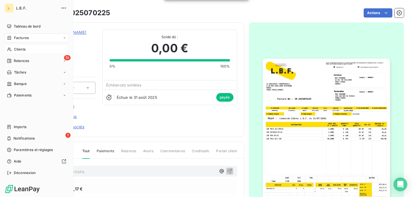
click at [27, 47] on div "Clients" at bounding box center [37, 49] width 64 height 9
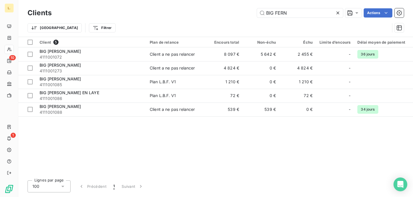
drag, startPoint x: 292, startPoint y: 14, endPoint x: 243, endPoint y: 12, distance: 49.7
click at [243, 12] on div "BIG FERN Actions" at bounding box center [231, 12] width 345 height 9
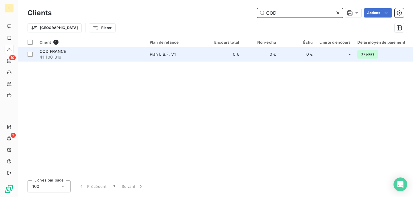
type input "CODI"
click at [126, 59] on span "4111001319" at bounding box center [91, 57] width 103 height 6
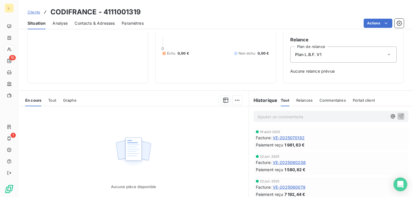
scroll to position [52, 0]
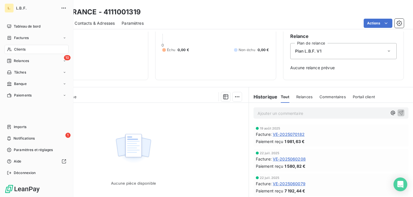
click at [19, 38] on span "Factures" at bounding box center [21, 37] width 15 height 5
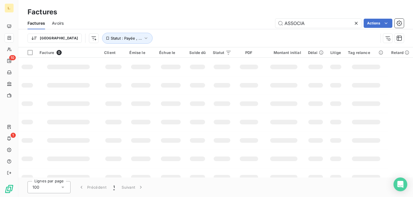
drag, startPoint x: 306, startPoint y: 25, endPoint x: 241, endPoint y: 24, distance: 64.8
click at [241, 24] on div "ASSOCIA Actions" at bounding box center [237, 23] width 333 height 9
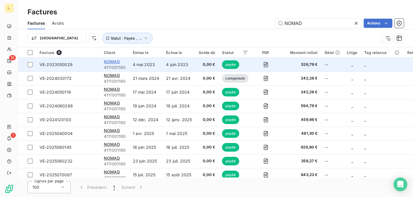
type input "NOMAD"
click at [115, 62] on span "NOMAD" at bounding box center [112, 61] width 16 height 5
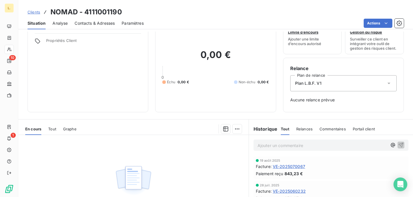
scroll to position [28, 0]
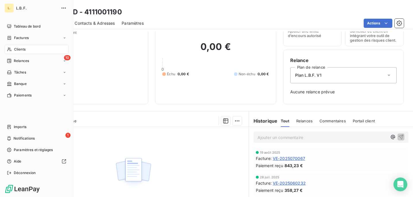
click at [26, 39] on span "Factures" at bounding box center [21, 37] width 15 height 5
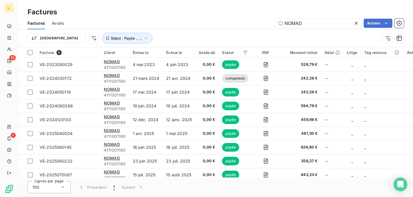
drag, startPoint x: 315, startPoint y: 23, endPoint x: 236, endPoint y: 18, distance: 79.3
click at [236, 18] on div "Factures Avoirs NOMAD Actions" at bounding box center [215, 23] width 395 height 12
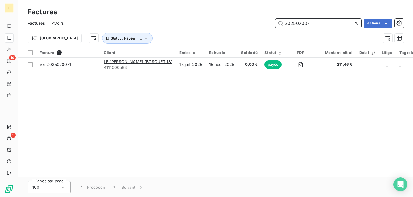
drag, startPoint x: 321, startPoint y: 22, endPoint x: 248, endPoint y: 22, distance: 72.3
click at [248, 22] on div "2025070071 Actions" at bounding box center [237, 23] width 333 height 9
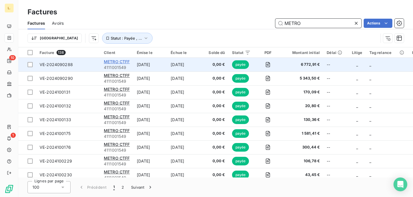
type input "METRO"
click at [110, 62] on span "METRO CTFF" at bounding box center [117, 61] width 26 height 5
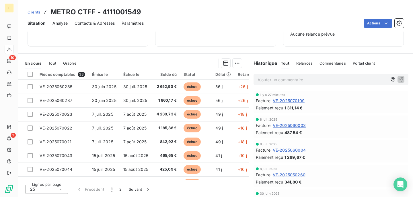
scroll to position [246, 0]
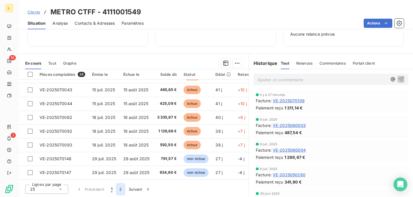
click at [121, 189] on button "2" at bounding box center [120, 189] width 9 height 12
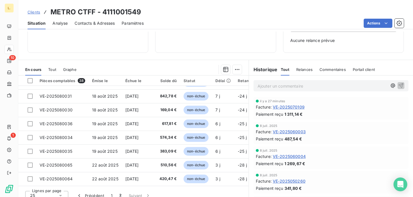
scroll to position [86, 0]
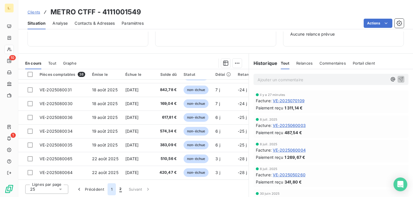
click at [110, 189] on button "1" at bounding box center [112, 189] width 8 height 12
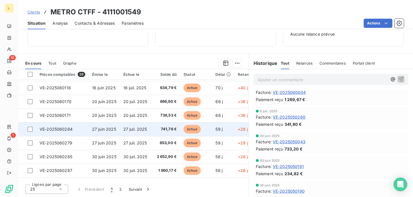
scroll to position [110, 0]
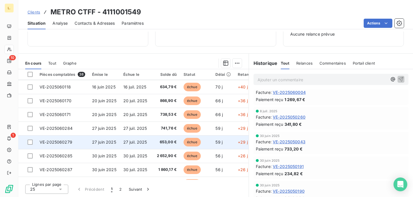
click at [204, 146] on td "échue" at bounding box center [196, 142] width 32 height 14
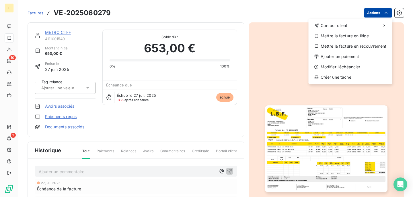
click at [374, 12] on html "L. 10 1 Factures VE-2025060279 Actions Contact client Mettre la facture en liti…" at bounding box center [206, 98] width 413 height 197
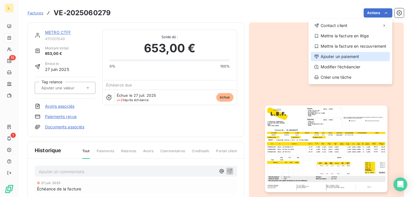
click at [345, 55] on div "Ajouter un paiement" at bounding box center [350, 56] width 79 height 9
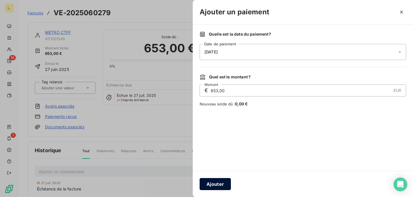
click at [217, 187] on button "Ajouter" at bounding box center [215, 184] width 31 height 12
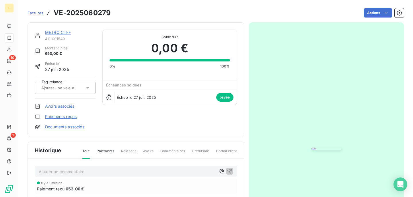
click at [58, 33] on link "METRO CTFF" at bounding box center [58, 32] width 26 height 5
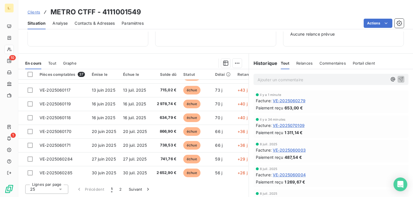
scroll to position [78, 0]
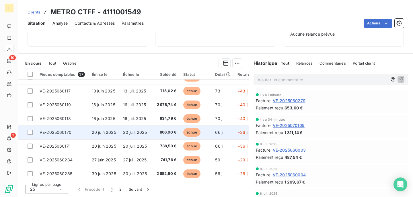
click at [210, 136] on td "échue" at bounding box center [196, 132] width 32 height 14
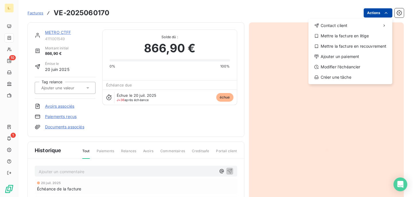
click at [368, 13] on html "L. 10 1 Factures VE-2025060170 Actions Contact client Mettre la facture en liti…" at bounding box center [206, 98] width 413 height 197
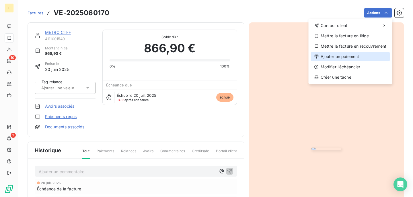
click at [334, 57] on div "Ajouter un paiement" at bounding box center [350, 56] width 79 height 9
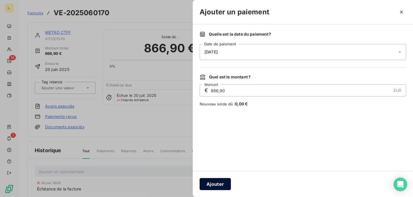
click at [212, 184] on button "Ajouter" at bounding box center [215, 184] width 31 height 12
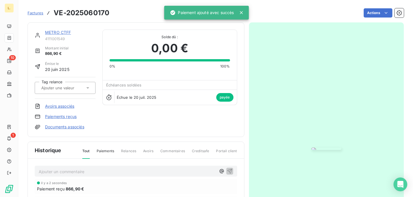
click at [63, 30] on link "METRO CTFF" at bounding box center [58, 32] width 26 height 5
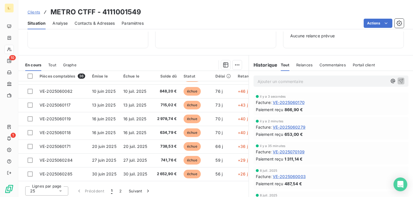
scroll to position [69, 0]
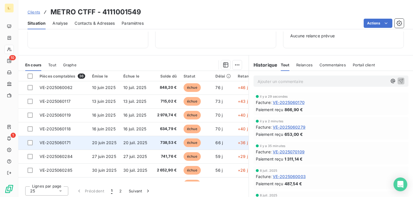
click at [168, 140] on span "738,53 €" at bounding box center [167, 143] width 20 height 6
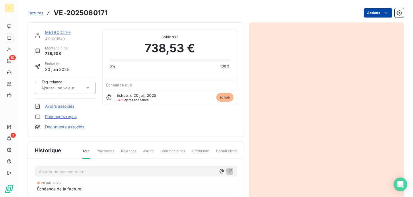
click at [378, 13] on html "L. 10 1 Factures VE-2025060171 Actions METRO CTFF 4111001549 Montant initial 73…" at bounding box center [206, 98] width 413 height 197
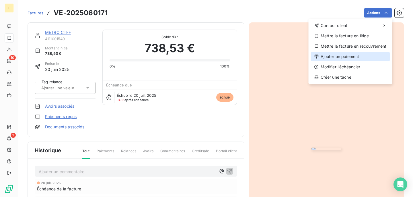
click at [339, 57] on div "Ajouter un paiement" at bounding box center [350, 56] width 79 height 9
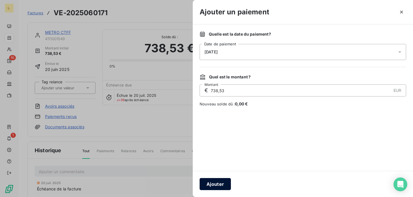
click at [211, 185] on button "Ajouter" at bounding box center [215, 184] width 31 height 12
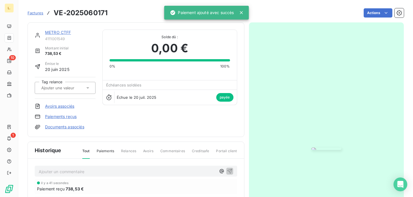
click at [55, 33] on link "METRO CTFF" at bounding box center [58, 32] width 26 height 5
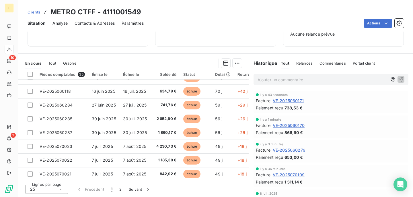
scroll to position [105, 0]
click at [173, 135] on span "1 860,17 €" at bounding box center [166, 133] width 20 height 6
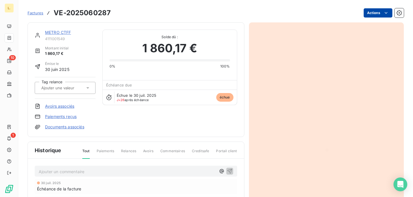
click at [371, 15] on html "L. 10 1 Factures VE-2025060287 Actions METRO CTFF 4111001549 Montant initial 1 …" at bounding box center [206, 98] width 413 height 197
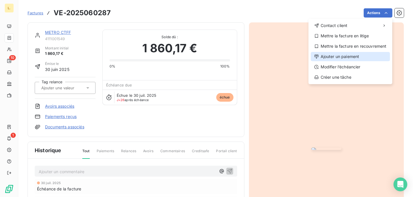
click at [335, 58] on div "Ajouter un paiement" at bounding box center [350, 56] width 79 height 9
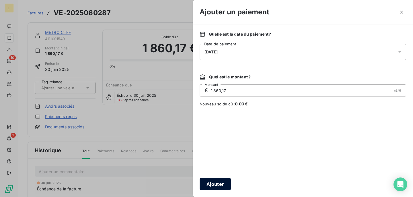
click at [210, 185] on button "Ajouter" at bounding box center [215, 184] width 31 height 12
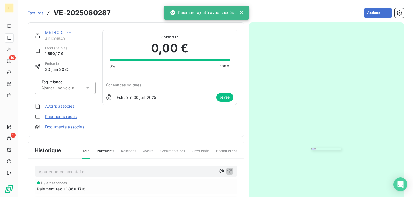
click at [54, 34] on link "METRO CTFF" at bounding box center [58, 32] width 26 height 5
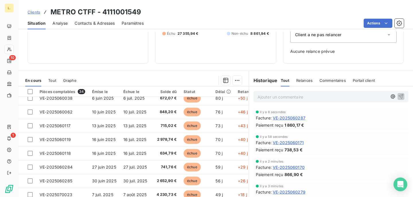
scroll to position [65, 0]
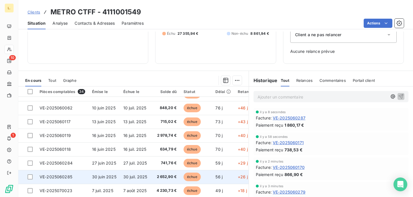
click at [144, 176] on span "30 juil. 2025" at bounding box center [135, 176] width 24 height 5
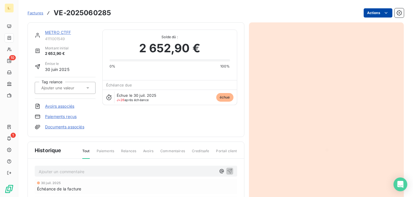
click at [367, 9] on html "L. 10 1 Factures VE-2025060285 Actions METRO CTFF 4111001549 Montant initial 2 …" at bounding box center [206, 98] width 413 height 197
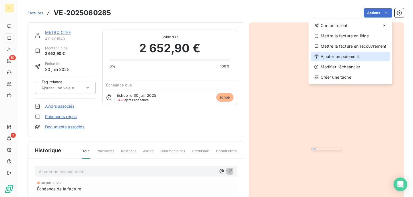
click at [322, 57] on div "Ajouter un paiement" at bounding box center [350, 56] width 79 height 9
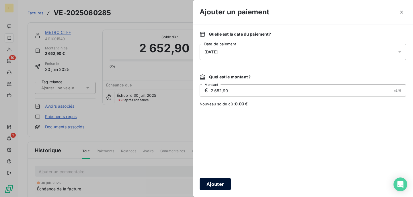
click at [205, 180] on button "Ajouter" at bounding box center [215, 184] width 31 height 12
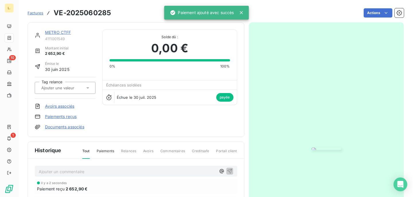
click at [52, 33] on link "METRO CTFF" at bounding box center [58, 32] width 26 height 5
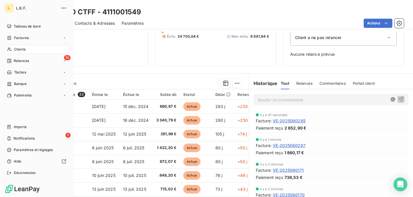
click at [20, 48] on span "Clients" at bounding box center [19, 49] width 11 height 5
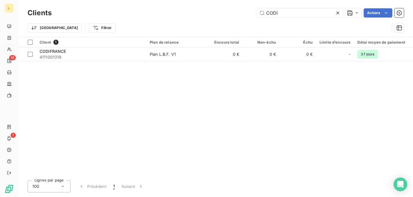
drag, startPoint x: 282, startPoint y: 14, endPoint x: 201, endPoint y: 12, distance: 80.9
click at [201, 12] on div "CODI Actions" at bounding box center [231, 12] width 345 height 9
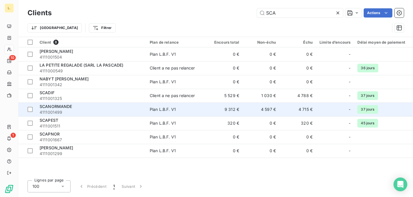
type input "SCA"
click at [110, 112] on span "4111001499" at bounding box center [91, 112] width 103 height 6
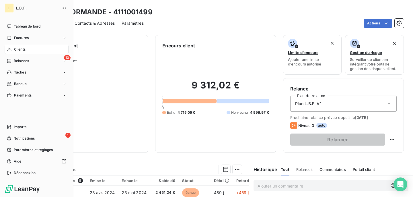
click at [24, 48] on span "Clients" at bounding box center [19, 49] width 11 height 5
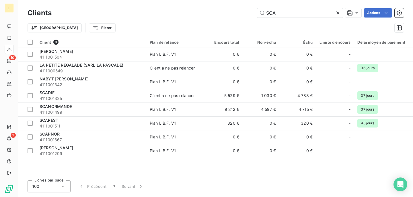
drag, startPoint x: 284, startPoint y: 12, endPoint x: 222, endPoint y: 11, distance: 62.5
click at [222, 11] on div "SCA Actions" at bounding box center [231, 12] width 345 height 9
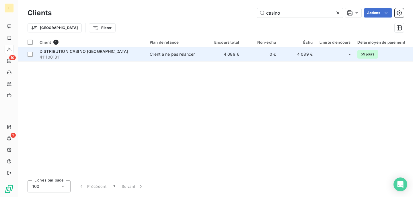
type input "casino"
click at [217, 54] on td "4 089 €" at bounding box center [224, 54] width 37 height 14
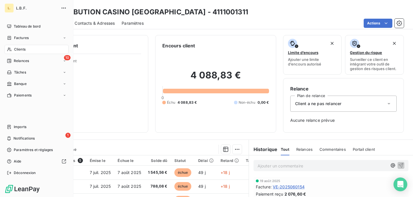
click at [18, 49] on span "Clients" at bounding box center [19, 49] width 11 height 5
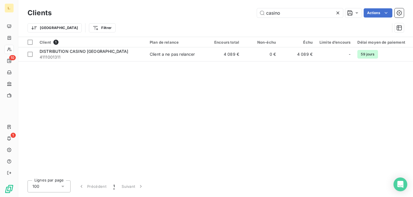
drag, startPoint x: 283, startPoint y: 12, endPoint x: 249, endPoint y: 12, distance: 33.8
click at [249, 12] on div "casino Actions" at bounding box center [231, 12] width 345 height 9
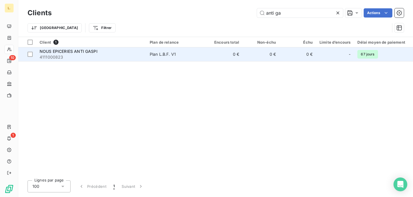
type input "anti ga"
click at [123, 55] on span "4111000823" at bounding box center [91, 57] width 103 height 6
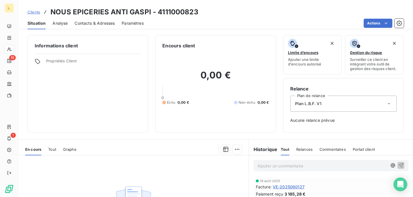
scroll to position [34, 0]
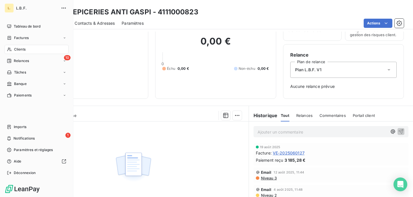
click at [28, 39] on span "Factures" at bounding box center [21, 37] width 15 height 5
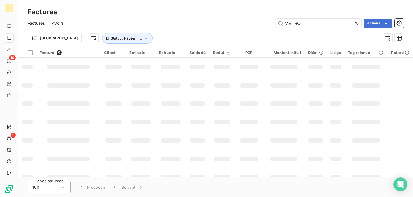
drag, startPoint x: 319, startPoint y: 22, endPoint x: 236, endPoint y: 22, distance: 82.6
click at [236, 22] on div "METRO Actions" at bounding box center [237, 23] width 333 height 9
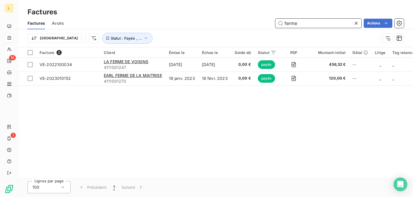
drag, startPoint x: 303, startPoint y: 24, endPoint x: 231, endPoint y: 24, distance: 72.6
click at [231, 24] on div "ferme Actions" at bounding box center [237, 23] width 333 height 9
paste input "2025030195"
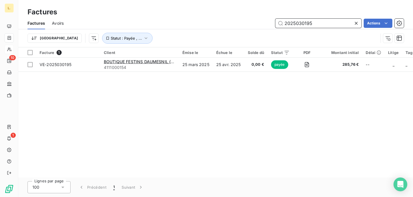
drag, startPoint x: 318, startPoint y: 25, endPoint x: 248, endPoint y: 24, distance: 70.3
click at [248, 24] on div "2025030195 Actions" at bounding box center [237, 23] width 333 height 9
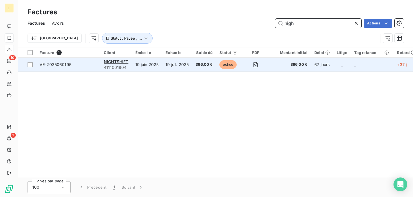
type input "nigh"
click at [160, 68] on td "19 juin 2025" at bounding box center [147, 65] width 30 height 14
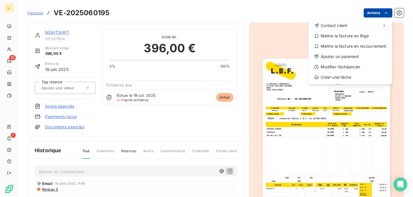
click at [377, 13] on html "L. 10 1 Factures VE-2025060195 Actions Contact client Mettre la facture en liti…" at bounding box center [206, 98] width 413 height 197
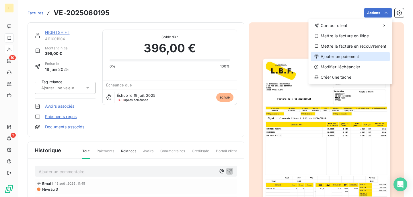
click at [337, 58] on div "Ajouter un paiement" at bounding box center [350, 56] width 79 height 9
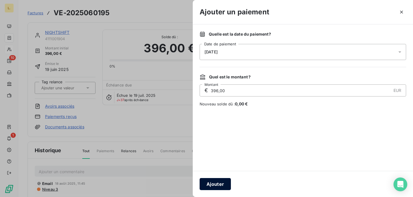
click at [212, 181] on button "Ajouter" at bounding box center [215, 184] width 31 height 12
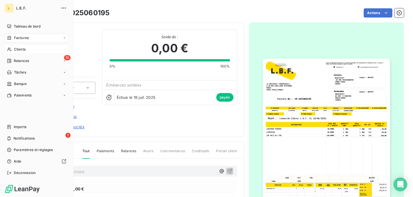
click at [20, 50] on span "Clients" at bounding box center [19, 49] width 11 height 5
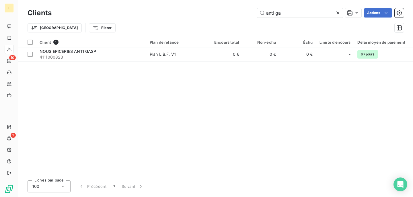
drag, startPoint x: 304, startPoint y: 13, endPoint x: 209, endPoint y: 13, distance: 94.7
click at [209, 13] on div "anti ga Actions" at bounding box center [231, 12] width 345 height 9
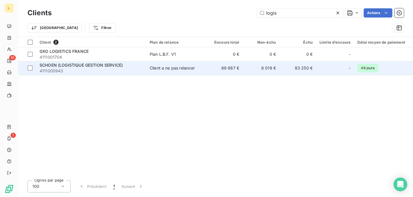
type input "logis"
click at [69, 69] on span "4111000943" at bounding box center [91, 71] width 103 height 6
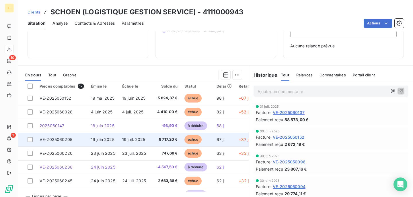
scroll to position [86, 0]
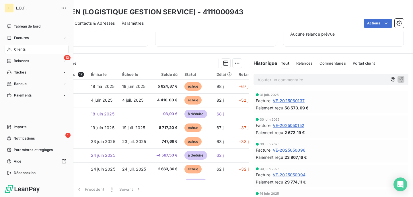
click at [26, 38] on span "Factures" at bounding box center [21, 37] width 15 height 5
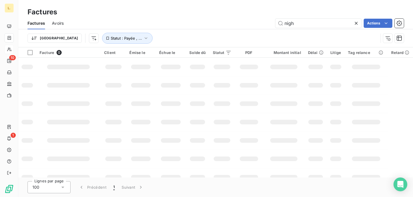
drag, startPoint x: 297, startPoint y: 24, endPoint x: 261, endPoint y: 23, distance: 35.9
click at [261, 23] on div "nigh Actions" at bounding box center [237, 23] width 333 height 9
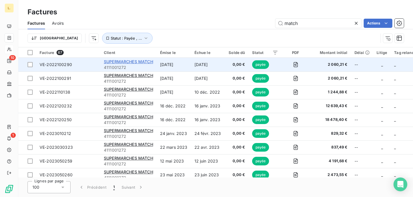
type input "match"
click at [145, 63] on span "SUPERMARCHES MATCH" at bounding box center [128, 61] width 49 height 5
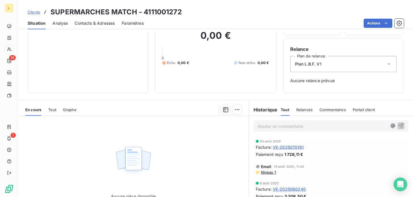
scroll to position [41, 0]
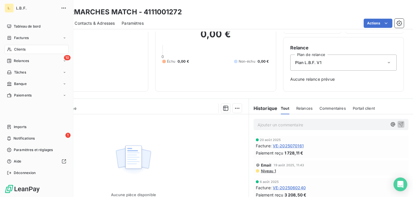
click at [21, 48] on span "Clients" at bounding box center [19, 49] width 11 height 5
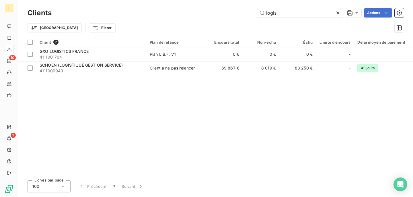
drag, startPoint x: 288, startPoint y: 13, endPoint x: 171, endPoint y: 12, distance: 117.0
click at [171, 13] on div "logis Actions" at bounding box center [231, 12] width 345 height 9
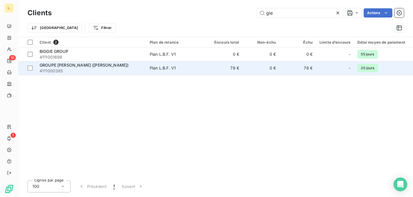
type input "gie"
click at [109, 70] on span "4111000385" at bounding box center [91, 71] width 103 height 6
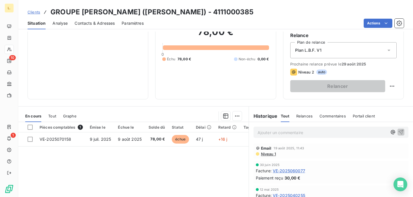
scroll to position [56, 0]
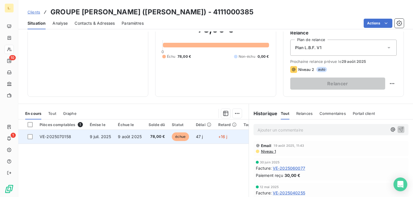
click at [215, 137] on td "+16 j" at bounding box center [227, 137] width 25 height 14
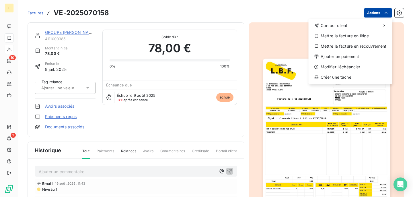
click at [377, 14] on html "L. 10 1 Factures VE-2025070158 Actions Contact client Mettre la facture en liti…" at bounding box center [206, 98] width 413 height 197
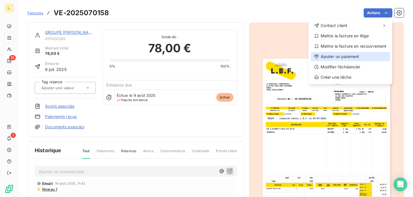
click at [347, 57] on div "Ajouter un paiement" at bounding box center [350, 56] width 79 height 9
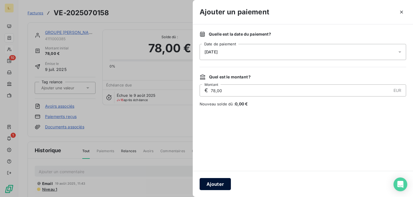
click at [212, 186] on button "Ajouter" at bounding box center [215, 184] width 31 height 12
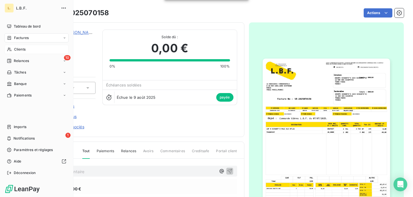
click at [20, 50] on span "Clients" at bounding box center [19, 49] width 11 height 5
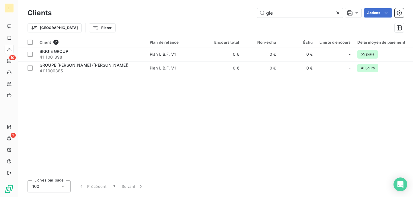
drag, startPoint x: 310, startPoint y: 13, endPoint x: 181, endPoint y: 12, distance: 129.4
click at [181, 13] on div "gie Actions" at bounding box center [231, 12] width 345 height 9
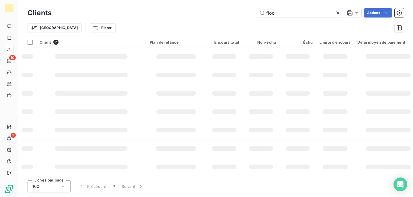
type input "flook"
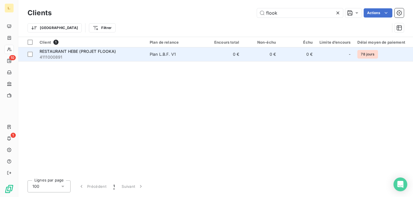
click at [189, 56] on span "Plan L.B.F. V1" at bounding box center [176, 54] width 53 height 6
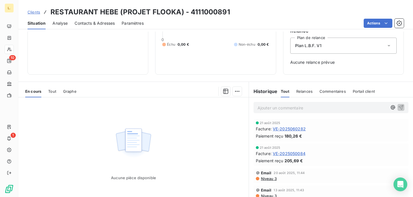
scroll to position [59, 0]
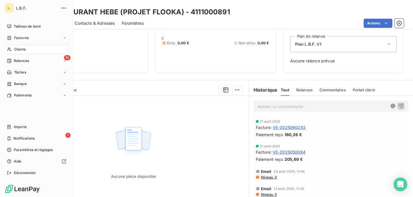
click at [18, 50] on span "Clients" at bounding box center [19, 49] width 11 height 5
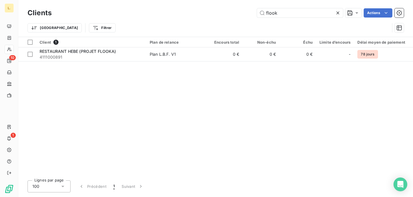
drag, startPoint x: 303, startPoint y: 11, endPoint x: 217, endPoint y: 11, distance: 86.3
click at [217, 12] on div "flook Actions" at bounding box center [231, 12] width 345 height 9
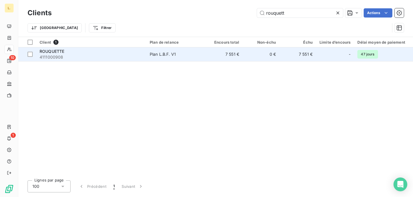
type input "rouquett"
click at [188, 50] on td "Plan L.B.F. V1" at bounding box center [176, 54] width 60 height 14
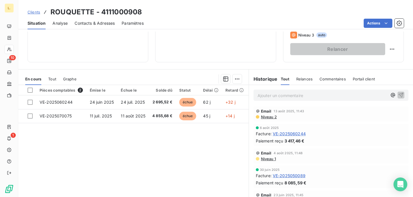
scroll to position [106, 0]
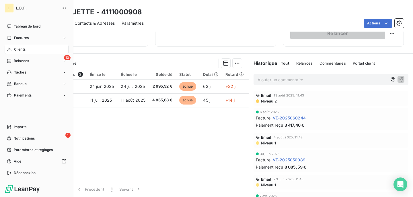
click at [24, 49] on span "Clients" at bounding box center [19, 49] width 11 height 5
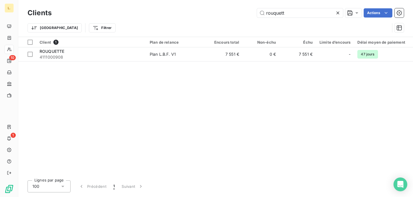
drag, startPoint x: 291, startPoint y: 15, endPoint x: 223, endPoint y: 8, distance: 68.0
click at [223, 8] on div "rouquett Actions" at bounding box center [231, 12] width 345 height 9
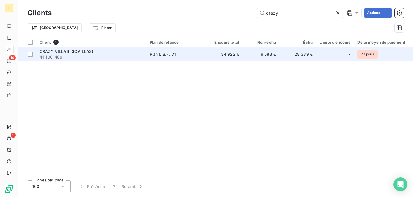
type input "crazy"
click at [230, 55] on td "34 922 €" at bounding box center [224, 54] width 37 height 14
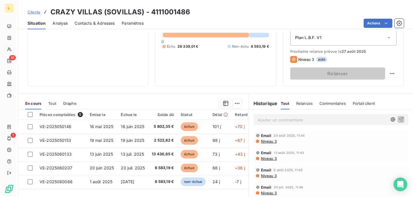
scroll to position [73, 0]
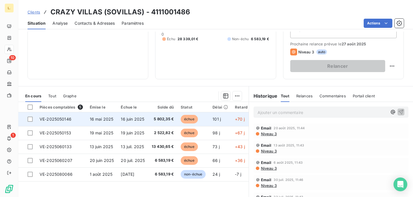
click at [204, 118] on td "échue" at bounding box center [193, 119] width 32 height 14
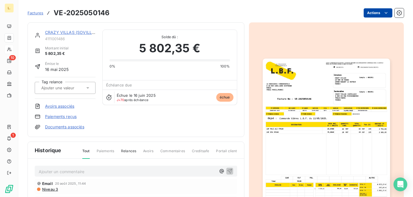
click at [380, 14] on html "L. 10 1 Factures VE-2025050146 Actions CRAZY VILLAS (SOVILLAS) 4111001486 Monta…" at bounding box center [206, 98] width 413 height 197
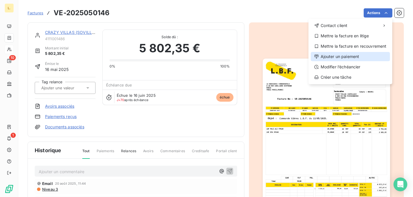
click at [332, 57] on div "Ajouter un paiement" at bounding box center [350, 56] width 79 height 9
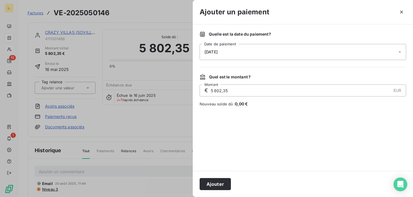
click at [207, 190] on div "Ajouter" at bounding box center [303, 184] width 220 height 26
click at [209, 186] on button "Ajouter" at bounding box center [215, 184] width 31 height 12
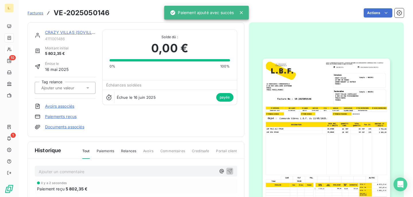
click at [69, 32] on link "CRAZY VILLAS (SOVILLAS)" at bounding box center [72, 32] width 54 height 5
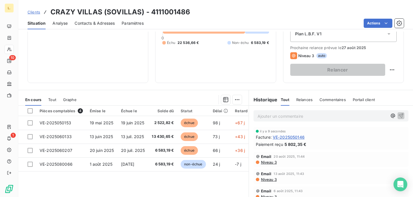
scroll to position [73, 0]
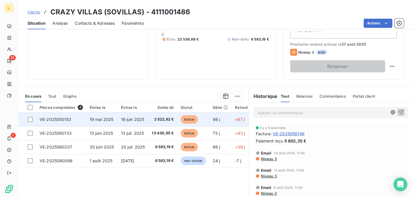
click at [199, 120] on td "échue" at bounding box center [193, 119] width 32 height 14
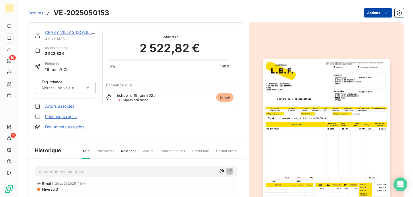
click at [375, 16] on html "L. 10 1 Factures VE-2025050153 Actions CRAZY VILLAS (SOVILLAS) 4111001486 Monta…" at bounding box center [206, 98] width 413 height 197
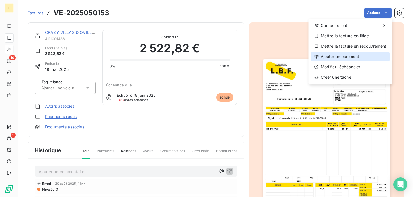
click at [337, 58] on div "Ajouter un paiement" at bounding box center [350, 56] width 79 height 9
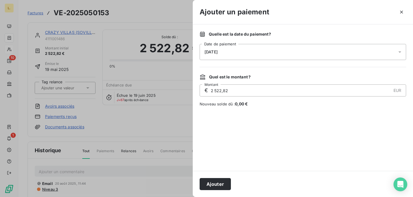
click at [215, 192] on div "Ajouter" at bounding box center [303, 184] width 220 height 26
click at [215, 186] on button "Ajouter" at bounding box center [215, 184] width 31 height 12
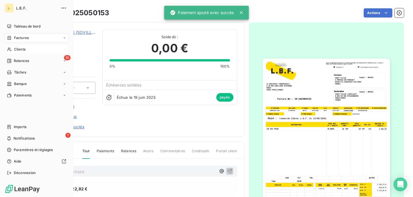
click at [20, 49] on span "Clients" at bounding box center [19, 49] width 11 height 5
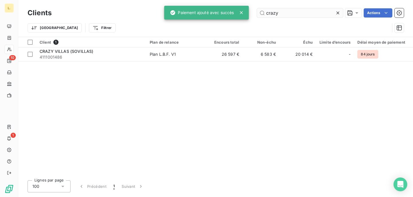
drag, startPoint x: 288, startPoint y: 17, endPoint x: 281, endPoint y: 15, distance: 8.0
click at [283, 15] on div "Clients crazy Actions" at bounding box center [216, 13] width 376 height 12
drag, startPoint x: 281, startPoint y: 15, endPoint x: 237, endPoint y: 15, distance: 43.9
click at [237, 15] on div "L. 10 1 Clients crazy Actions Trier Filtrer Client 1 Plan de relance Encours to…" at bounding box center [206, 98] width 413 height 197
drag, startPoint x: 280, startPoint y: 13, endPoint x: 262, endPoint y: 13, distance: 17.5
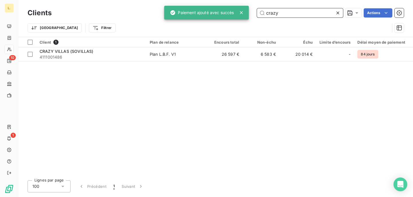
click at [262, 13] on input "crazy" at bounding box center [300, 12] width 86 height 9
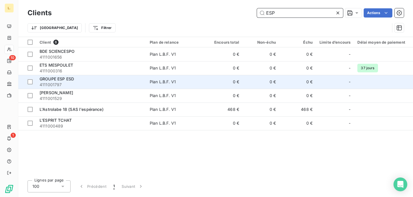
type input "ESP"
click at [168, 76] on td "Plan L.B.F. V1" at bounding box center [176, 82] width 60 height 14
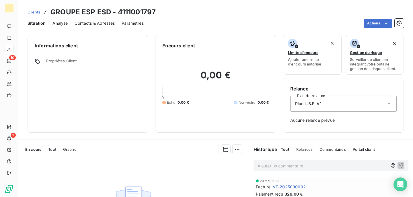
scroll to position [26, 0]
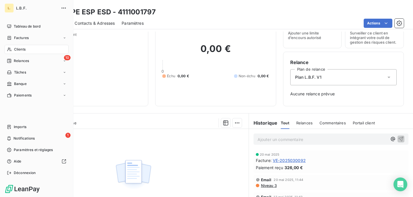
click at [16, 38] on span "Factures" at bounding box center [21, 37] width 15 height 5
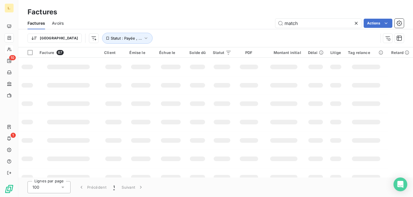
drag, startPoint x: 315, startPoint y: 24, endPoint x: 195, endPoint y: 24, distance: 119.9
click at [195, 24] on div "match Actions" at bounding box center [237, 23] width 333 height 9
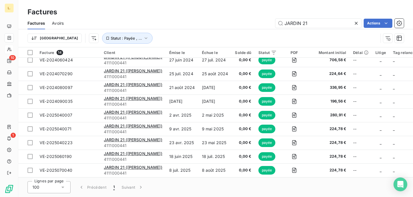
scroll to position [75, 0]
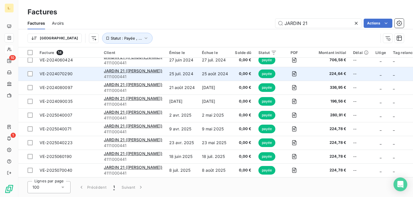
type input "JARDIN 21"
click at [137, 68] on div "JARDIN 21 ([PERSON_NAME])" at bounding box center [133, 71] width 59 height 6
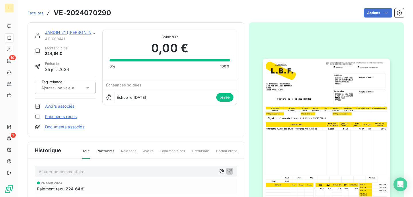
click at [73, 32] on link "JARDIN 21 ([PERSON_NAME])" at bounding box center [74, 32] width 59 height 5
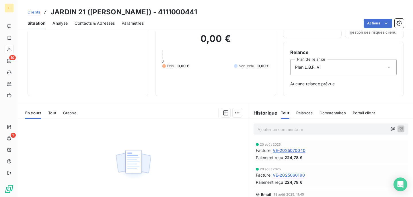
scroll to position [43, 0]
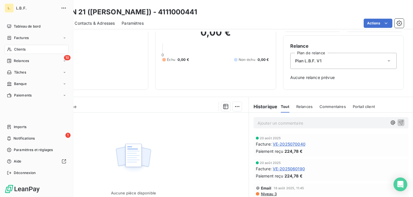
click at [23, 38] on span "Factures" at bounding box center [21, 37] width 15 height 5
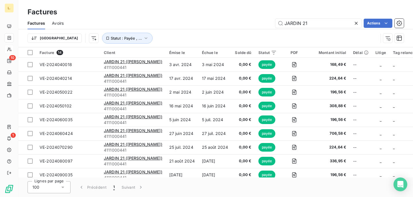
drag, startPoint x: 317, startPoint y: 24, endPoint x: 229, endPoint y: 22, distance: 88.7
click at [229, 22] on div "JARDIN 21 Actions" at bounding box center [237, 23] width 333 height 9
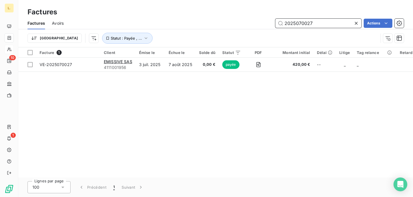
drag, startPoint x: 319, startPoint y: 22, endPoint x: 245, endPoint y: 20, distance: 74.0
click at [245, 21] on div "2025070027 Actions" at bounding box center [237, 23] width 333 height 9
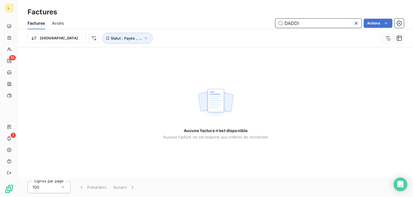
drag, startPoint x: 304, startPoint y: 24, endPoint x: 194, endPoint y: 23, distance: 109.6
click at [194, 23] on div "DADDI Actions" at bounding box center [237, 23] width 333 height 9
type input "GINS"
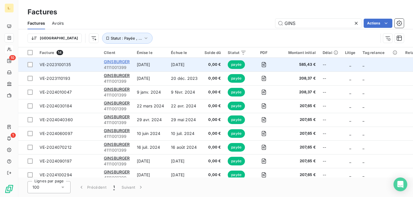
click at [126, 61] on span "GINSBURGER" at bounding box center [117, 61] width 26 height 5
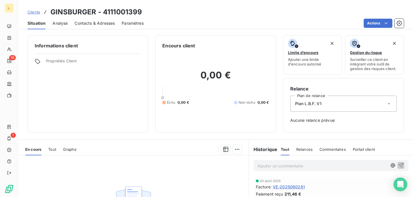
scroll to position [38, 0]
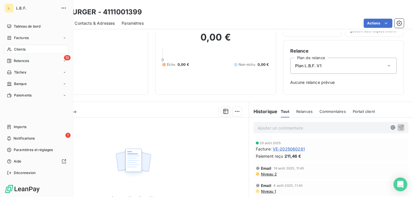
click at [20, 50] on span "Clients" at bounding box center [19, 49] width 11 height 5
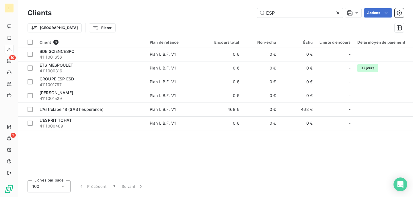
drag, startPoint x: 287, startPoint y: 12, endPoint x: 190, endPoint y: 12, distance: 97.2
click at [190, 12] on div "ESP Actions" at bounding box center [231, 12] width 345 height 9
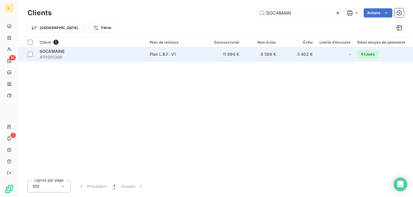
type input "SOCAMAIN"
click at [200, 59] on td "Plan L.B.F. V1" at bounding box center [176, 54] width 60 height 14
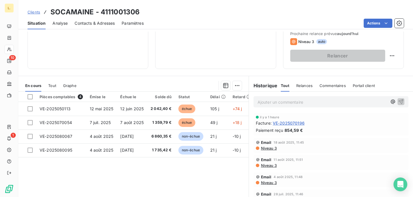
scroll to position [94, 0]
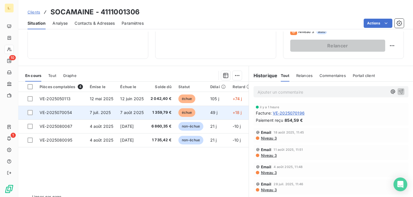
click at [210, 114] on td "49 j" at bounding box center [218, 113] width 22 height 14
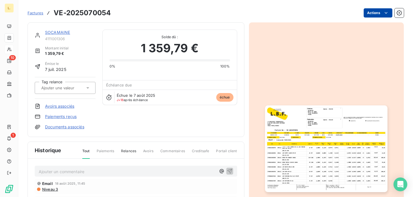
click at [369, 15] on html "L. 10 1 Factures VE-2025070054 Actions SOCAMAINE 4111001306 Montant initial 1 3…" at bounding box center [206, 98] width 413 height 197
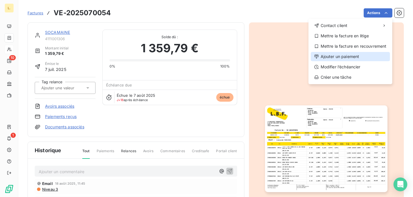
click at [344, 54] on div "Ajouter un paiement" at bounding box center [350, 56] width 79 height 9
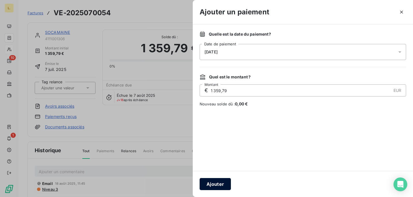
click at [213, 186] on button "Ajouter" at bounding box center [215, 184] width 31 height 12
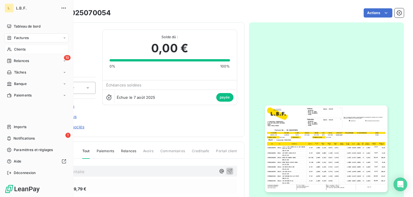
click at [17, 49] on span "Clients" at bounding box center [19, 49] width 11 height 5
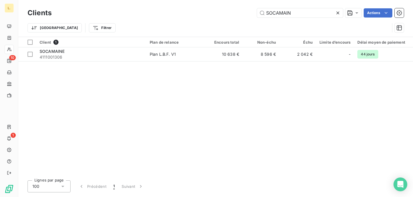
drag, startPoint x: 299, startPoint y: 12, endPoint x: 215, endPoint y: 11, distance: 84.6
click at [215, 11] on div "SOCAMAIN Actions" at bounding box center [231, 12] width 345 height 9
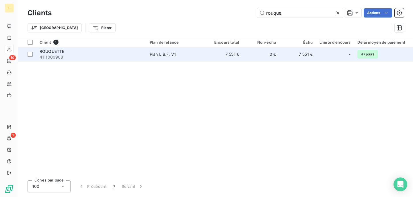
type input "rouque"
click at [195, 56] on span "Plan L.B.F. V1" at bounding box center [176, 54] width 53 height 6
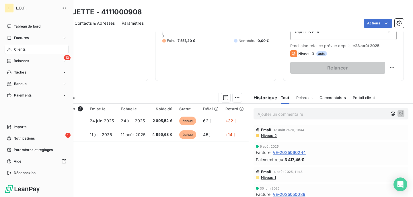
click at [23, 48] on span "Clients" at bounding box center [19, 49] width 11 height 5
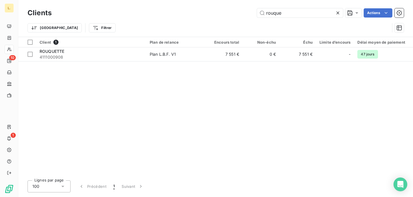
drag, startPoint x: 285, startPoint y: 13, endPoint x: 220, endPoint y: 13, distance: 65.4
click at [220, 13] on div "rouque Actions" at bounding box center [231, 12] width 345 height 9
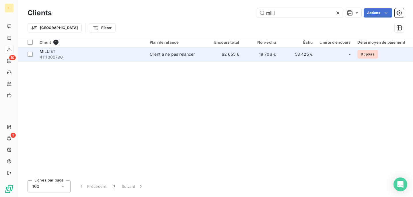
type input "milli"
click at [146, 54] on td "MILLIET 4111000790" at bounding box center [91, 54] width 110 height 14
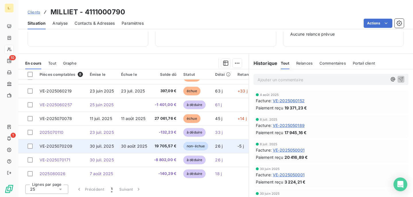
scroll to position [12, 0]
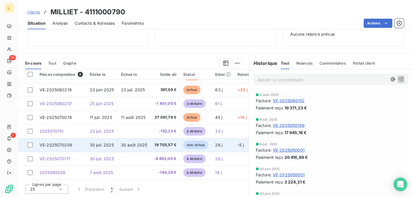
click at [224, 144] on td "26 j" at bounding box center [223, 145] width 22 height 14
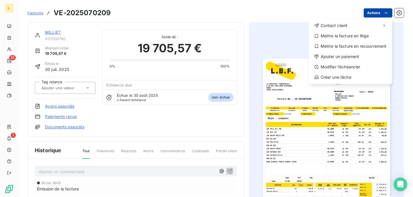
click at [371, 15] on html "L. 10 1 Factures VE-2025070209 Actions Contact client Mettre la facture en liti…" at bounding box center [206, 98] width 413 height 197
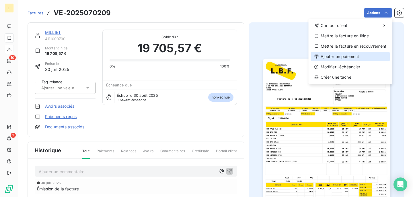
click at [344, 54] on div "Ajouter un paiement" at bounding box center [350, 56] width 79 height 9
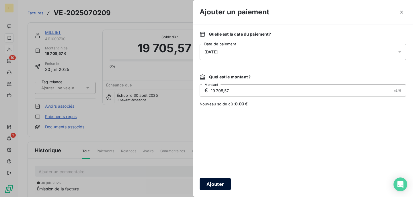
click at [219, 184] on button "Ajouter" at bounding box center [215, 184] width 31 height 12
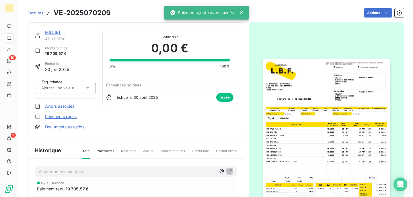
click at [53, 32] on link "MILLIET" at bounding box center [53, 32] width 16 height 5
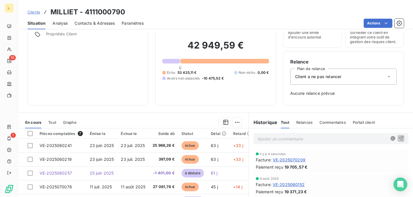
scroll to position [12, 0]
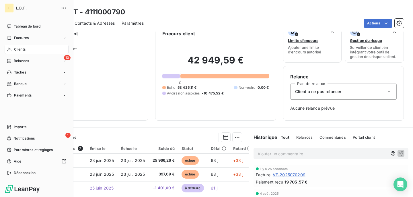
click at [23, 47] on span "Clients" at bounding box center [19, 49] width 11 height 5
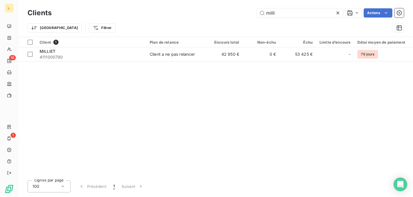
drag, startPoint x: 285, startPoint y: 12, endPoint x: 202, endPoint y: 11, distance: 83.5
click at [202, 11] on div "milli Actions" at bounding box center [231, 12] width 345 height 9
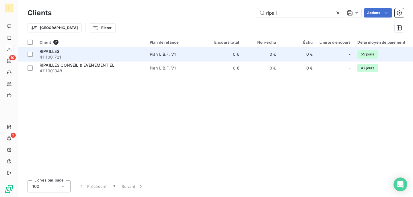
type input "ripail"
click at [201, 51] on td "Plan L.B.F. V1" at bounding box center [176, 54] width 60 height 14
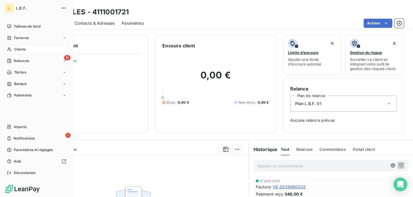
click at [13, 49] on div "Clients" at bounding box center [37, 49] width 64 height 9
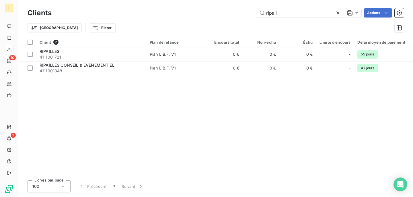
drag, startPoint x: 298, startPoint y: 12, endPoint x: 195, endPoint y: 11, distance: 103.0
click at [195, 11] on div "ripail Actions" at bounding box center [231, 12] width 345 height 9
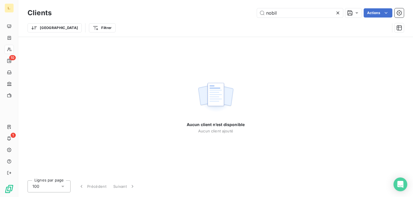
drag, startPoint x: 282, startPoint y: 13, endPoint x: 239, endPoint y: 13, distance: 42.7
click at [239, 13] on div "nobil Actions" at bounding box center [231, 12] width 345 height 9
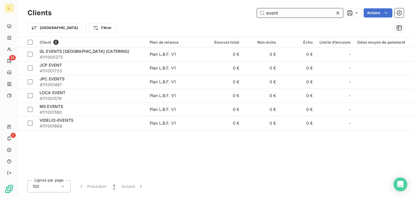
drag, startPoint x: 288, startPoint y: 13, endPoint x: 196, endPoint y: 13, distance: 92.4
click at [196, 13] on div "event Actions" at bounding box center [231, 12] width 345 height 9
paste input "2025070008"
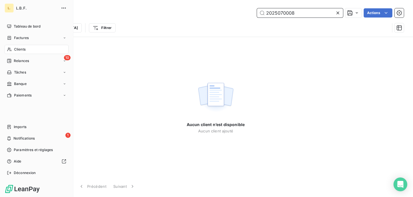
type input "2025070008"
click at [24, 39] on span "Factures" at bounding box center [21, 37] width 15 height 5
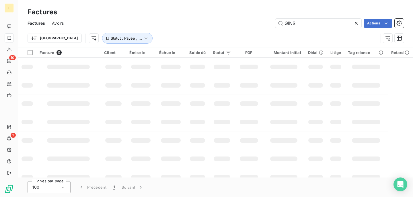
drag, startPoint x: 303, startPoint y: 25, endPoint x: 235, endPoint y: 15, distance: 68.7
click at [235, 15] on div "Factures Factures Avoirs GINS Actions Trier Statut : Payée , ..." at bounding box center [215, 23] width 395 height 47
click at [306, 25] on input "2025070008" at bounding box center [318, 23] width 86 height 9
type input "202507008"
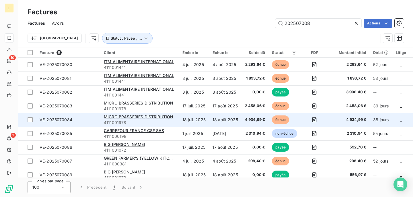
click at [278, 115] on td "échue" at bounding box center [284, 120] width 32 height 14
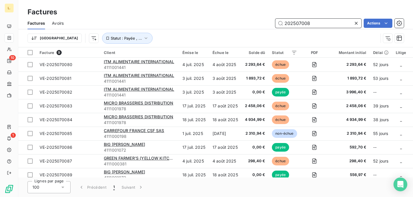
drag, startPoint x: 315, startPoint y: 23, endPoint x: 187, endPoint y: 23, distance: 127.9
click at [187, 23] on div "202507008 Actions" at bounding box center [237, 23] width 333 height 9
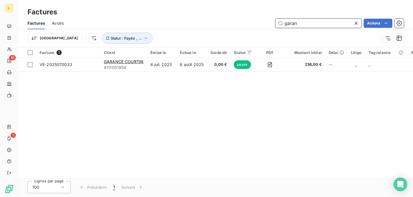
drag, startPoint x: 300, startPoint y: 22, endPoint x: 232, endPoint y: 22, distance: 68.3
click at [232, 22] on div "garan Actions" at bounding box center [237, 23] width 333 height 9
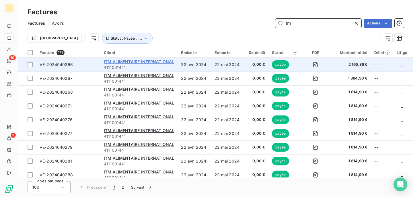
type input "itm"
click at [126, 61] on span "ITM ALIMENTAIRE INTERNATIONAL" at bounding box center [139, 61] width 70 height 5
